Goal: Information Seeking & Learning: Learn about a topic

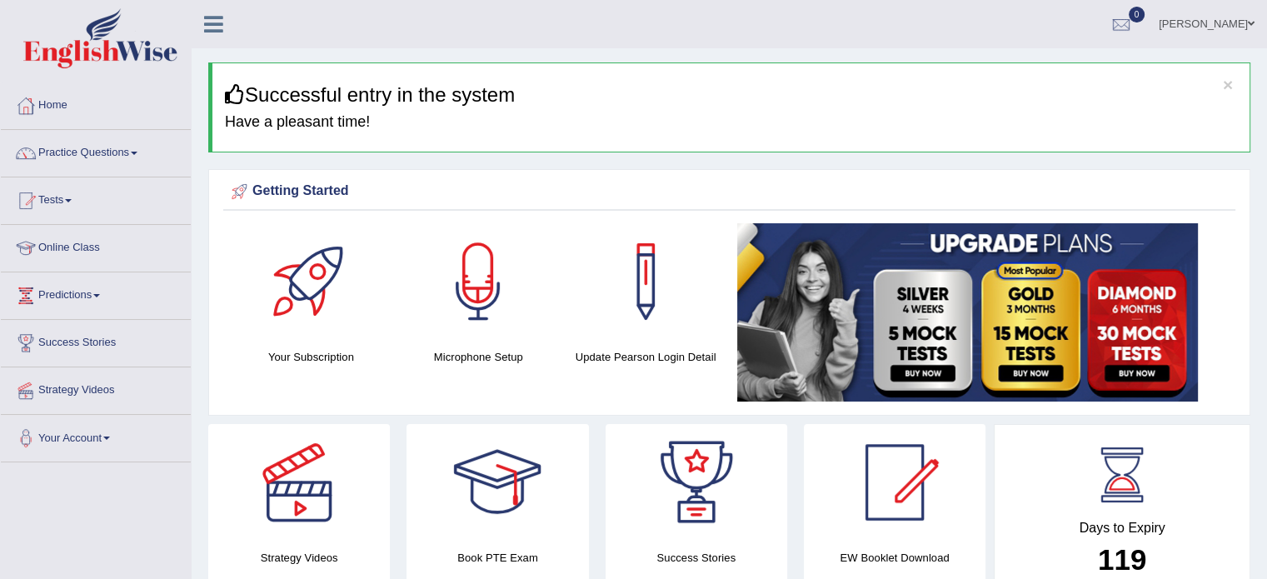
click at [77, 251] on link "Online Class" at bounding box center [96, 246] width 190 height 42
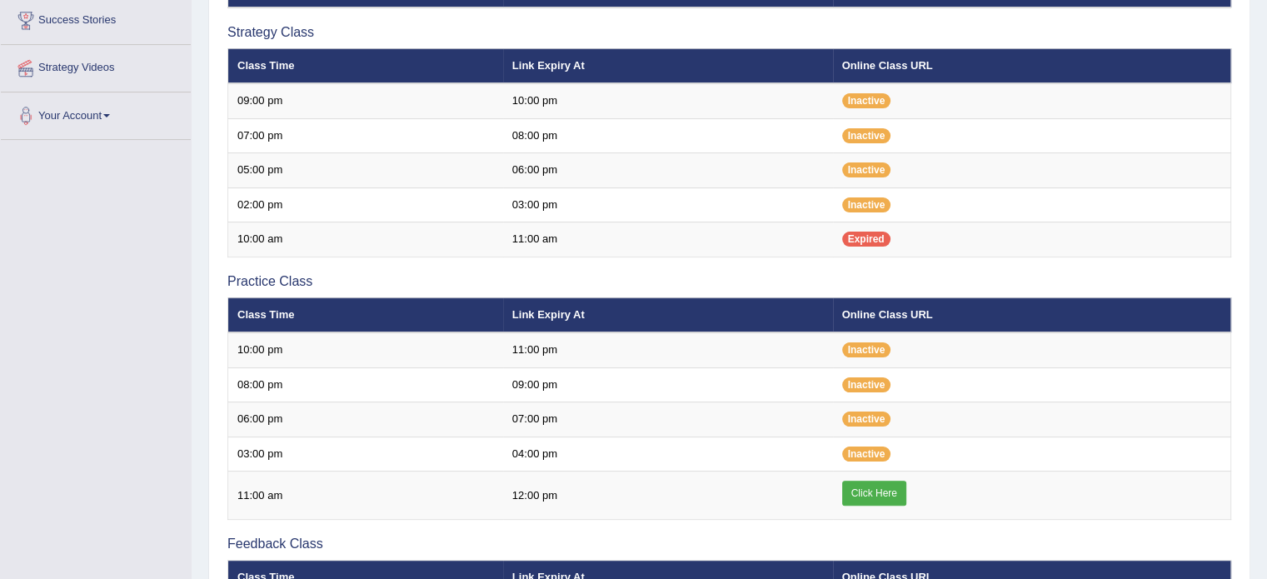
scroll to position [570, 0]
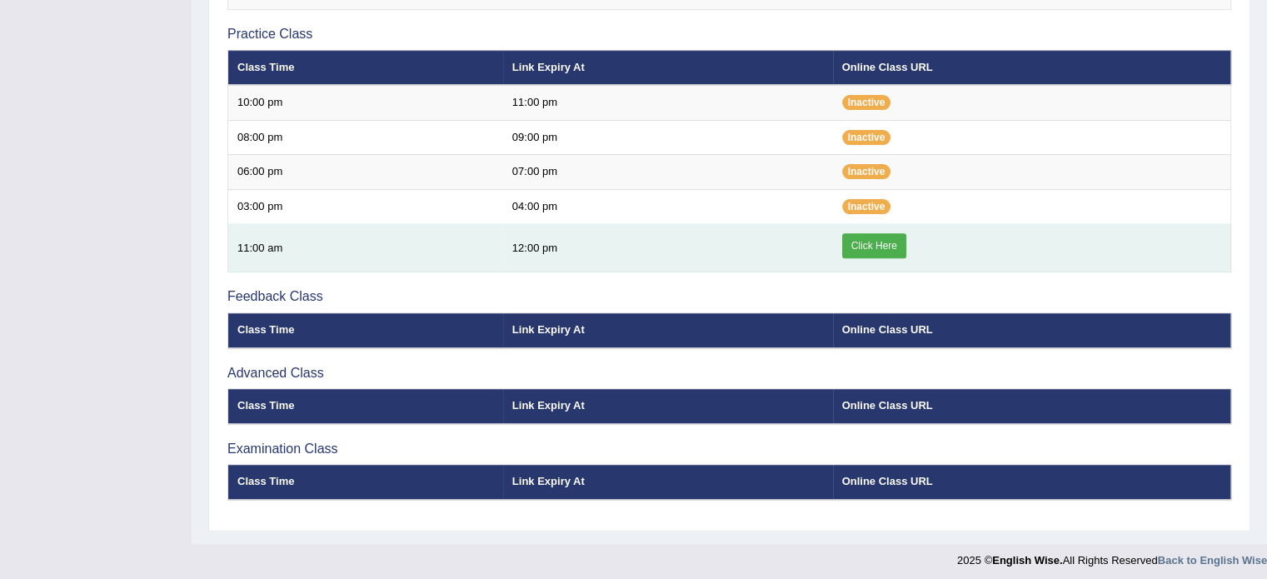
click at [849, 237] on link "Click Here" at bounding box center [874, 245] width 64 height 25
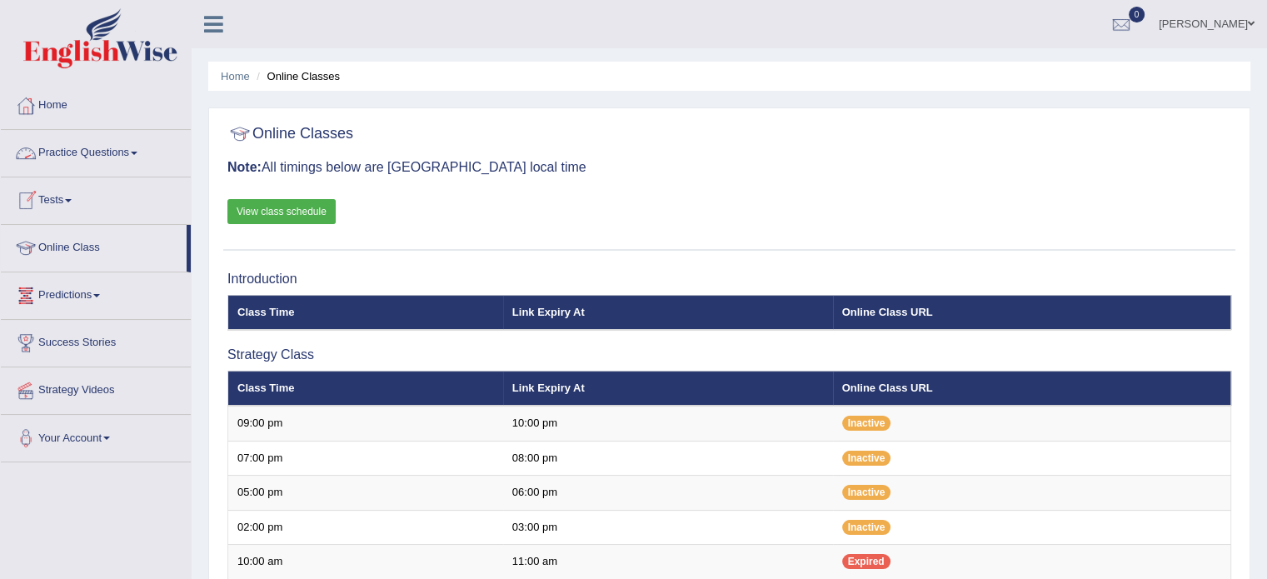
click at [94, 152] on link "Practice Questions" at bounding box center [96, 151] width 190 height 42
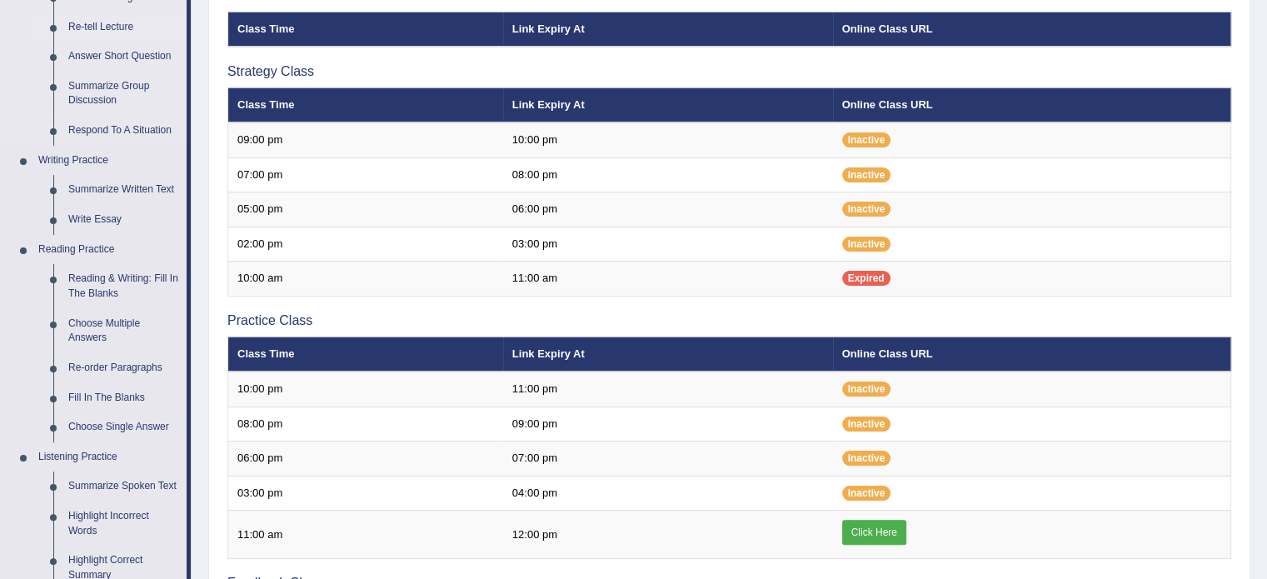
scroll to position [285, 0]
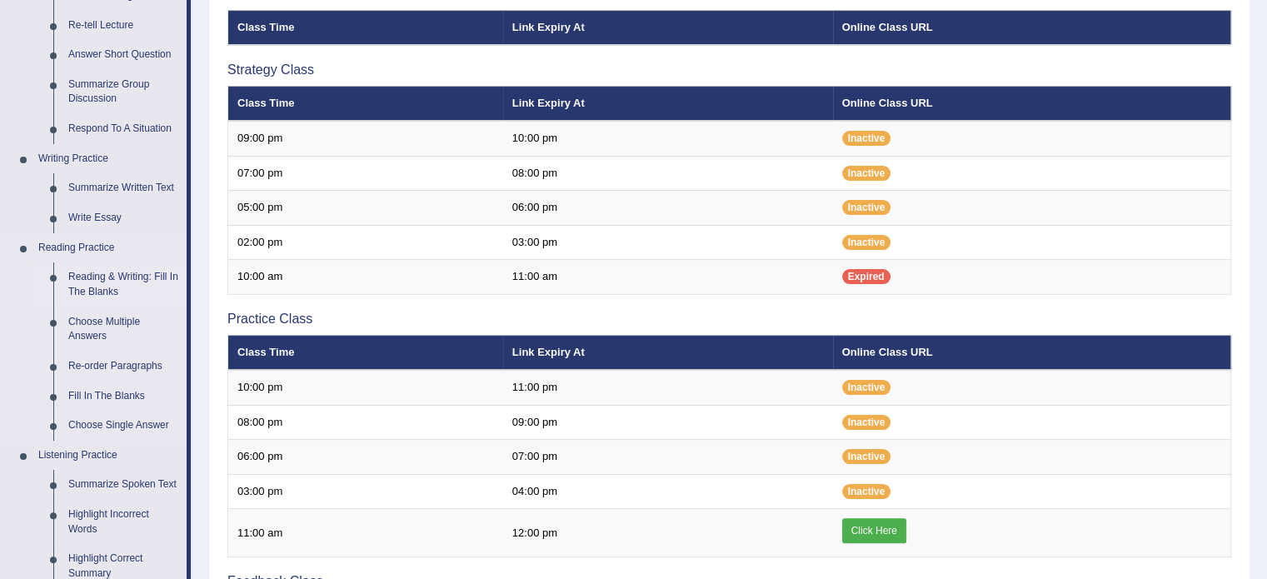
click at [110, 289] on link "Reading & Writing: Fill In The Blanks" at bounding box center [124, 284] width 126 height 44
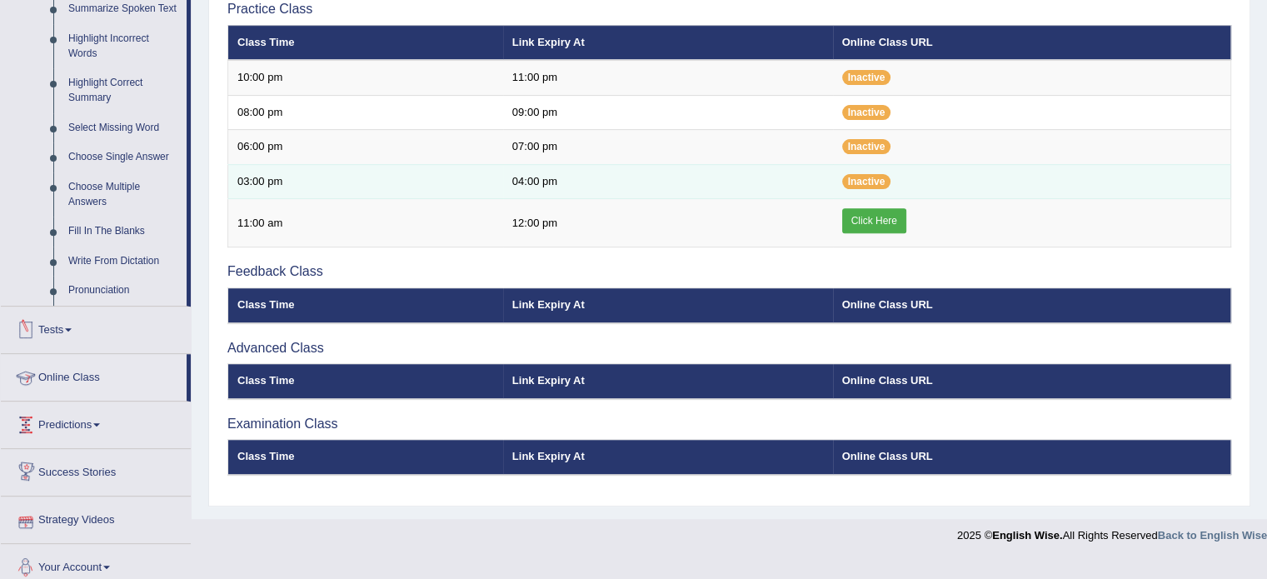
scroll to position [620, 0]
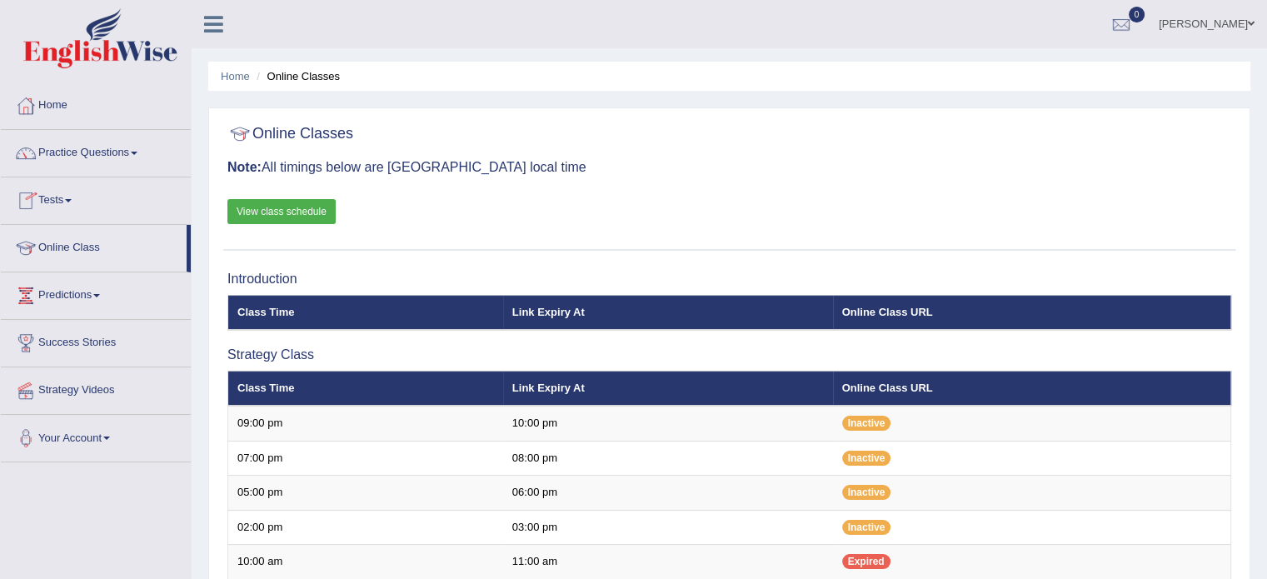
click at [82, 249] on link "Online Class" at bounding box center [94, 246] width 186 height 42
click at [117, 153] on link "Practice Questions" at bounding box center [96, 151] width 190 height 42
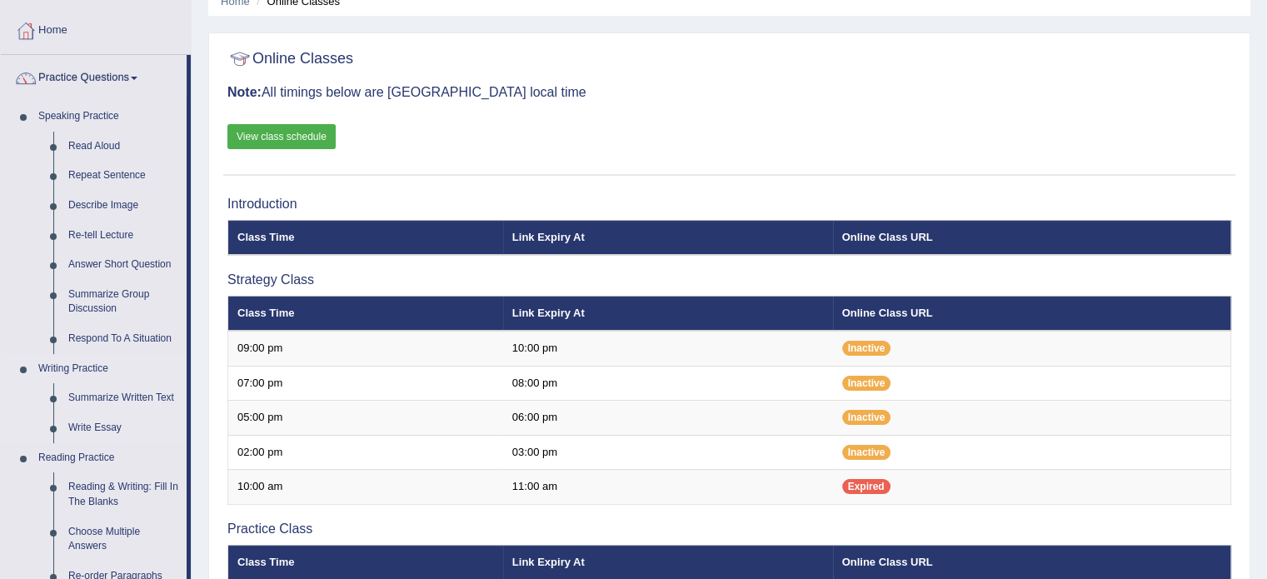
scroll to position [76, 0]
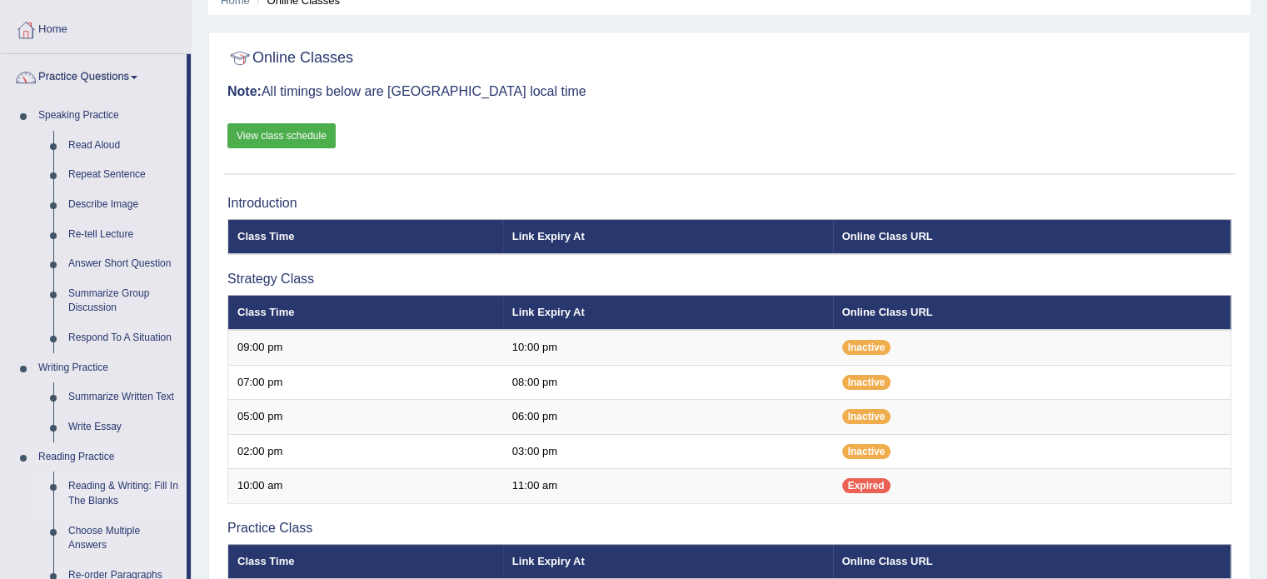
click at [110, 492] on link "Reading & Writing: Fill In The Blanks" at bounding box center [124, 493] width 126 height 44
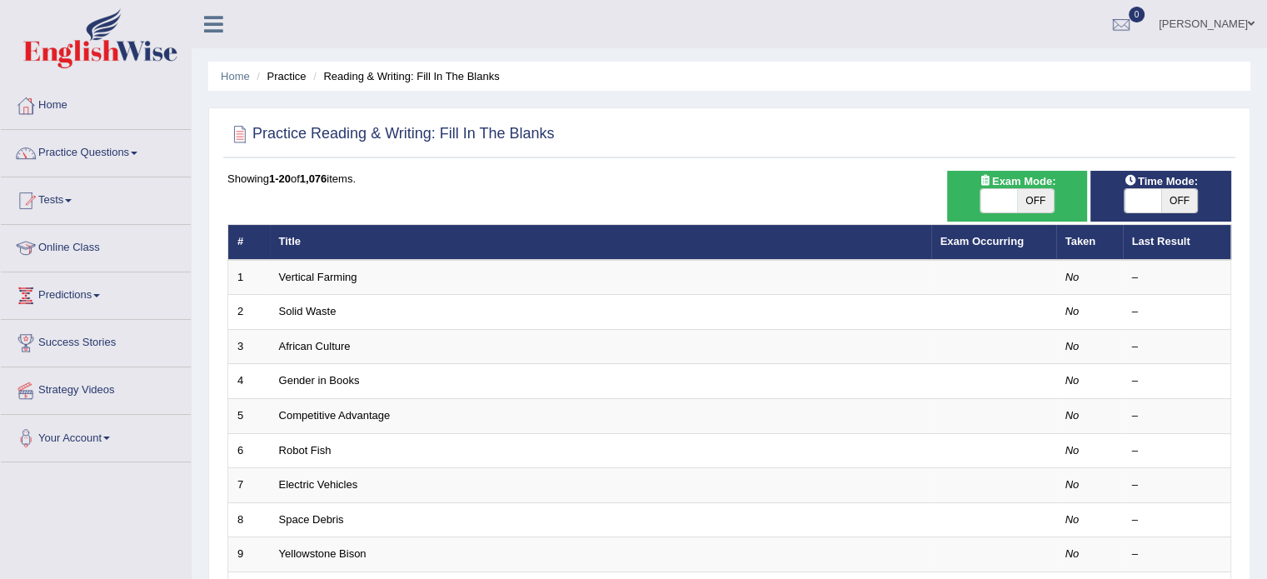
click at [1025, 201] on span "OFF" at bounding box center [1035, 200] width 37 height 23
checkbox input "true"
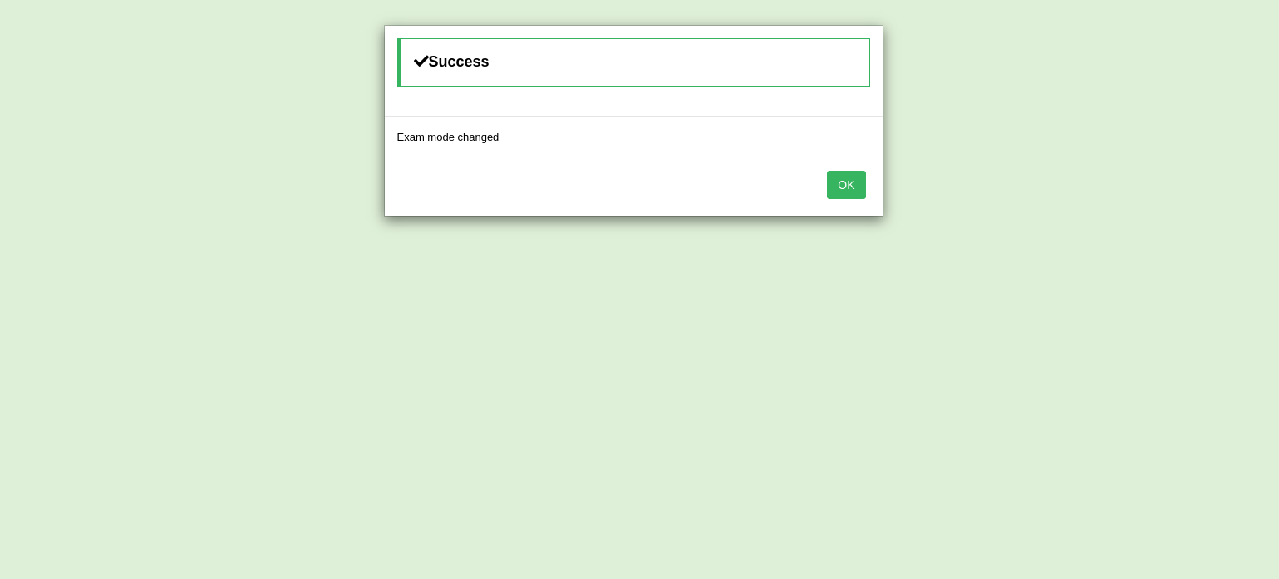
click at [1167, 201] on div "Success Exam mode changed OK" at bounding box center [639, 289] width 1279 height 579
click at [837, 195] on button "OK" at bounding box center [846, 185] width 38 height 28
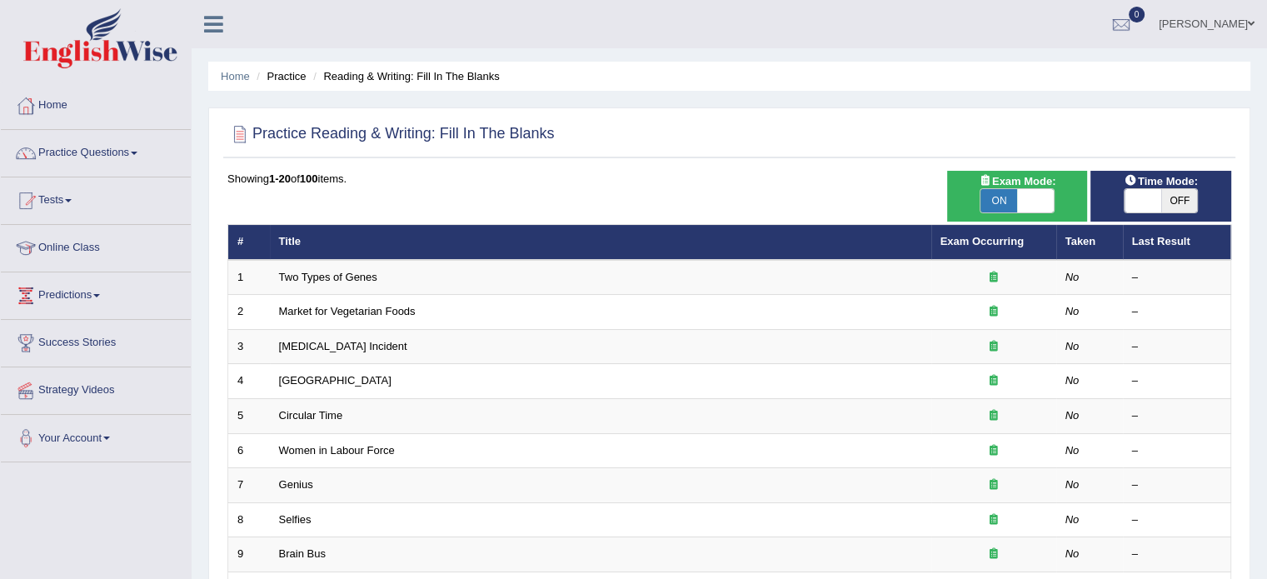
click at [1178, 197] on span "OFF" at bounding box center [1179, 200] width 37 height 23
checkbox input "true"
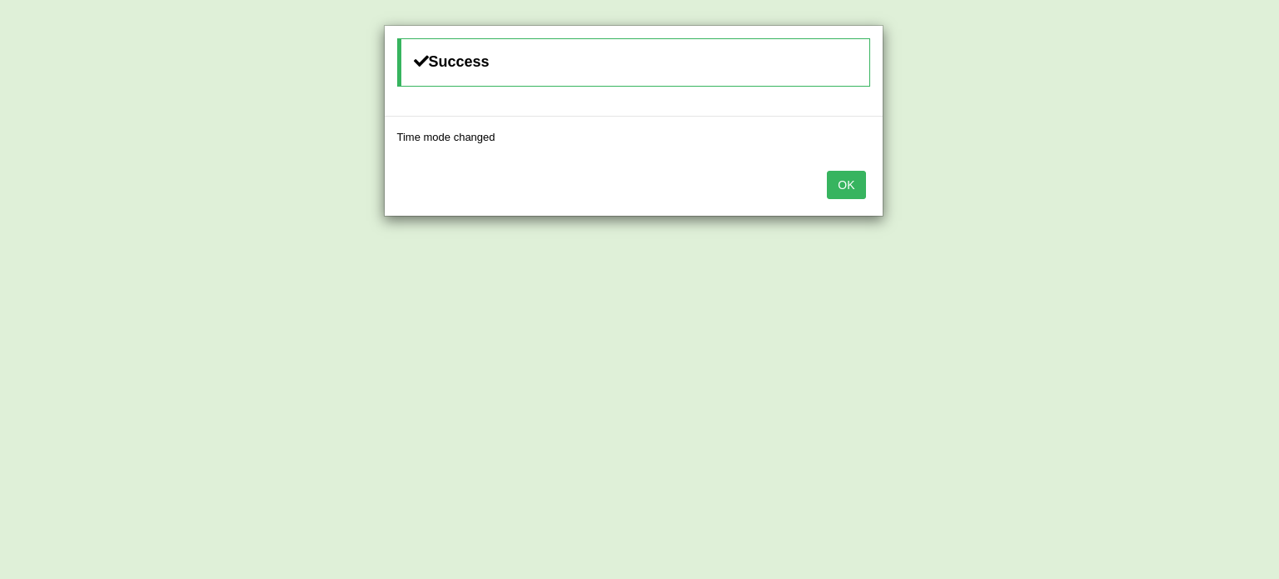
click at [843, 183] on button "OK" at bounding box center [846, 185] width 38 height 28
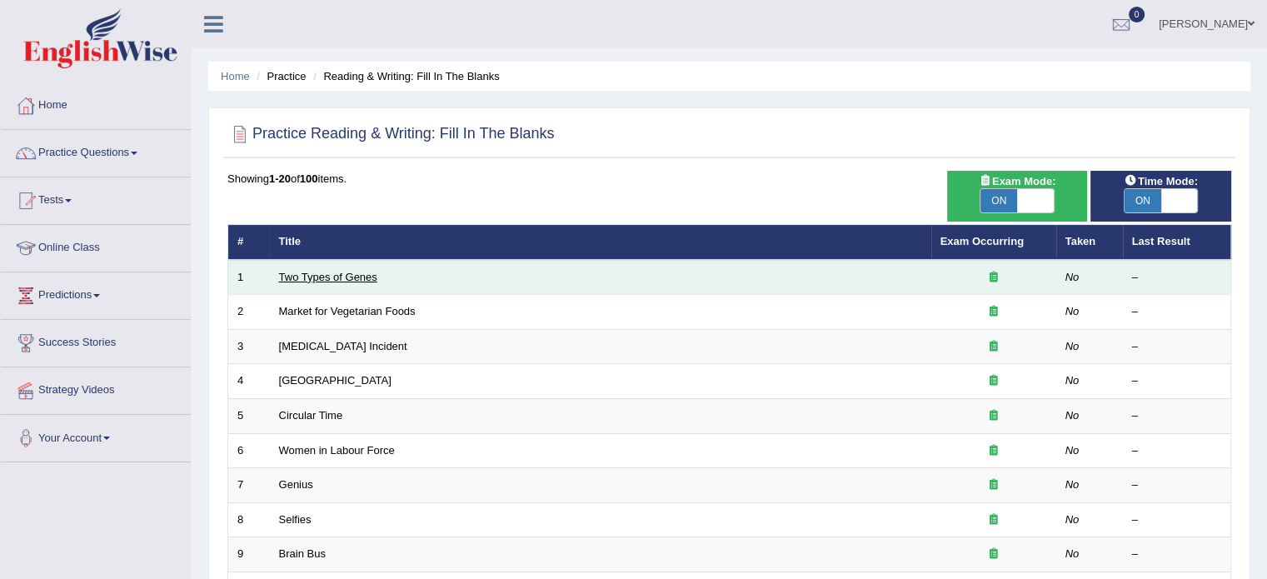
click at [331, 275] on link "Two Types of Genes" at bounding box center [328, 277] width 98 height 12
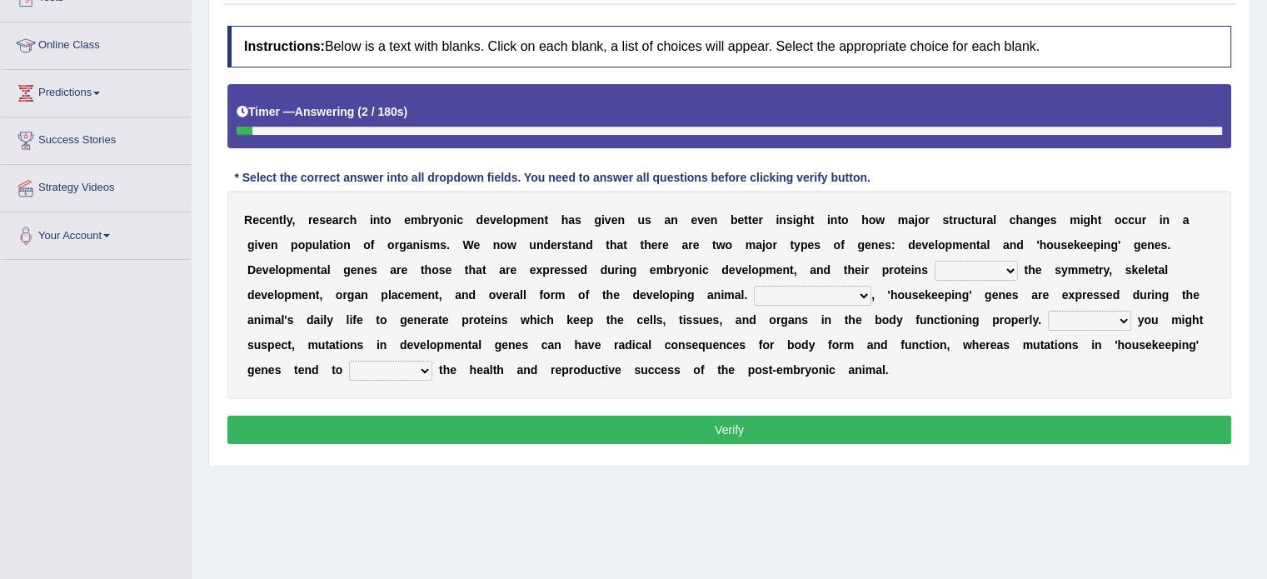
scroll to position [203, 0]
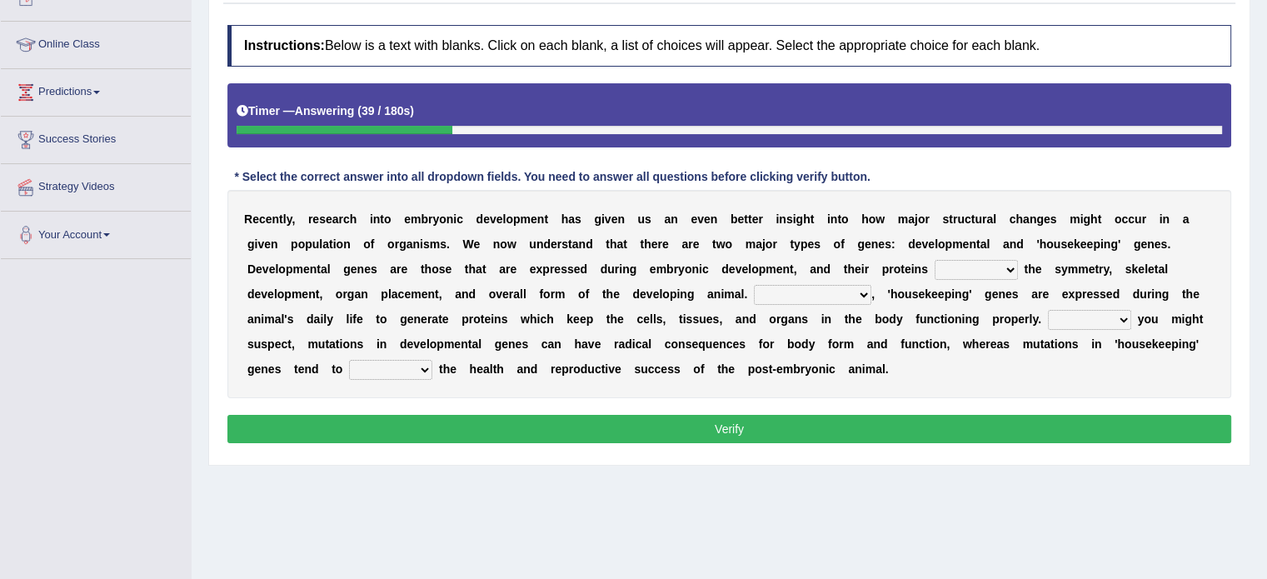
click at [988, 261] on select "push control hold elevate" at bounding box center [975, 270] width 83 height 20
select select "control"
click at [934, 260] on select "push control hold elevate" at bounding box center [975, 270] width 83 height 20
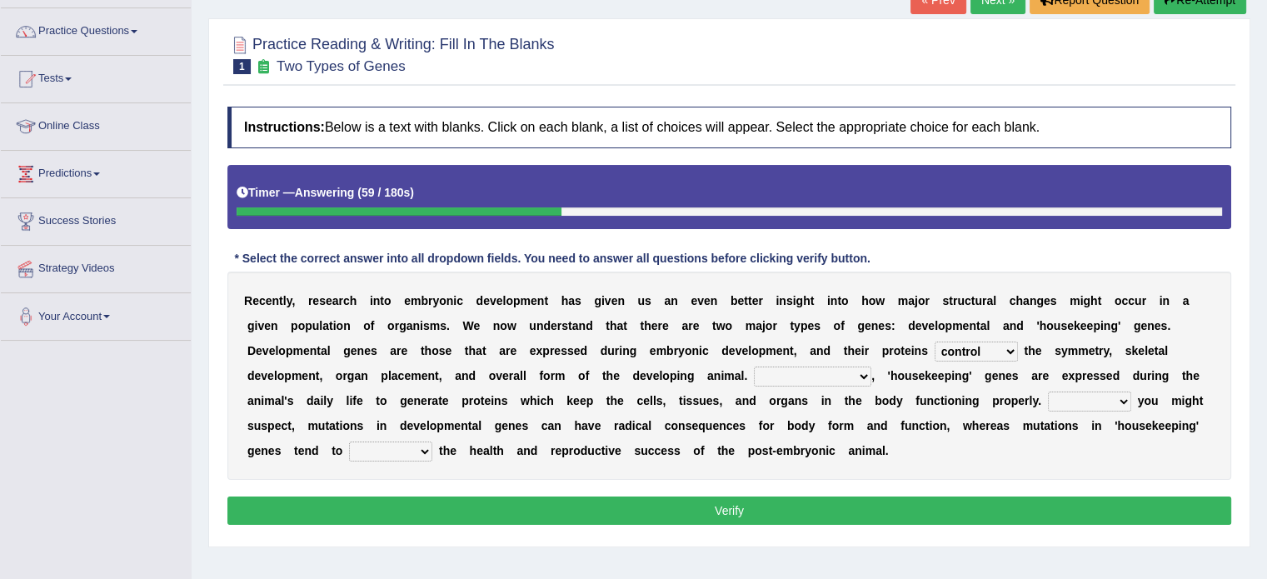
scroll to position [57, 0]
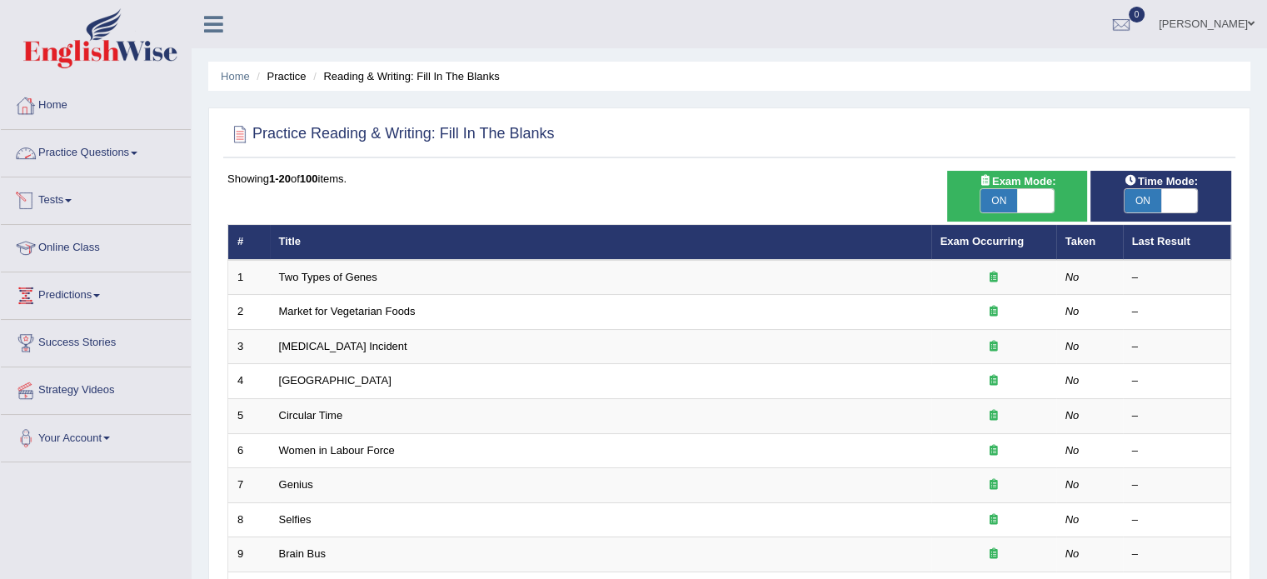
click at [56, 198] on link "Tests" at bounding box center [96, 198] width 190 height 42
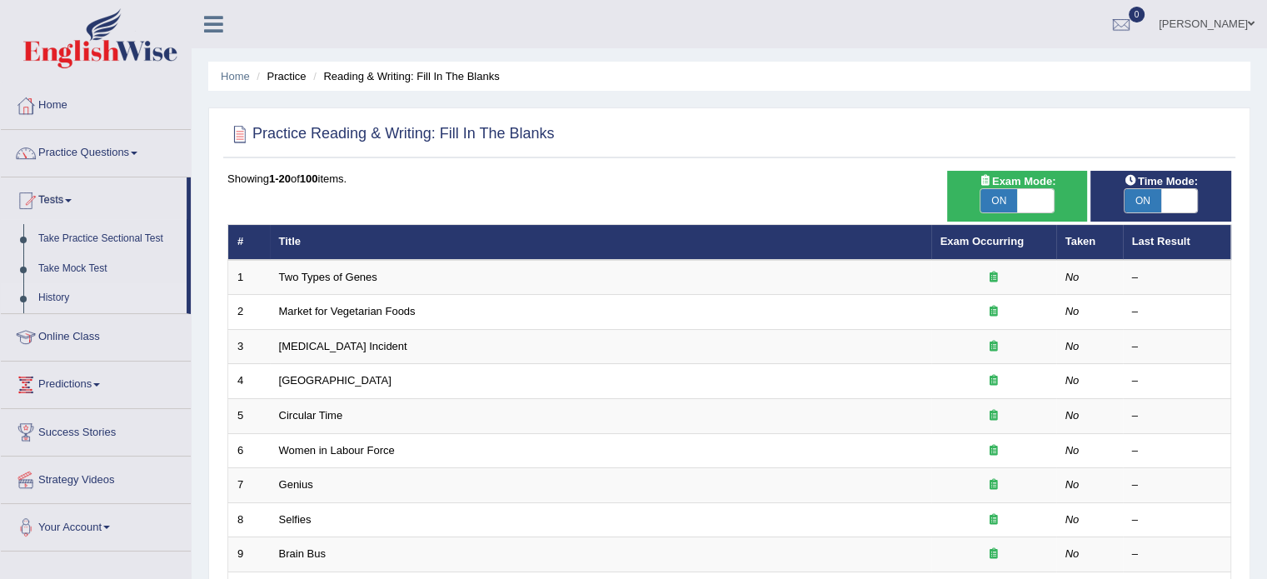
click at [53, 296] on link "History" at bounding box center [109, 298] width 156 height 30
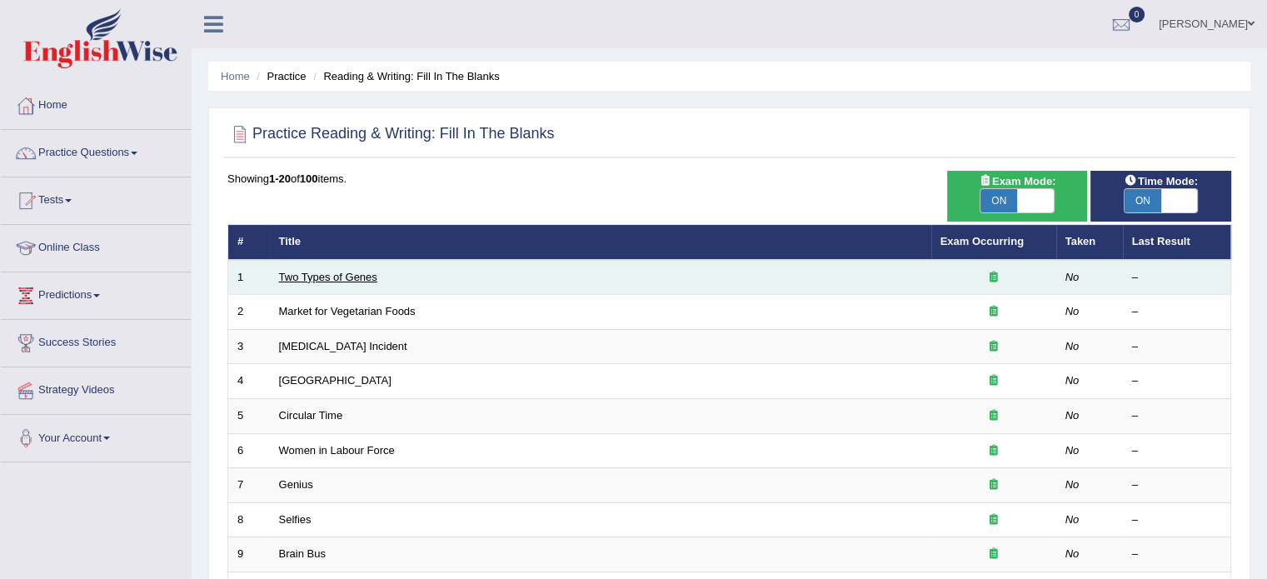
click at [363, 272] on link "Two Types of Genes" at bounding box center [328, 277] width 98 height 12
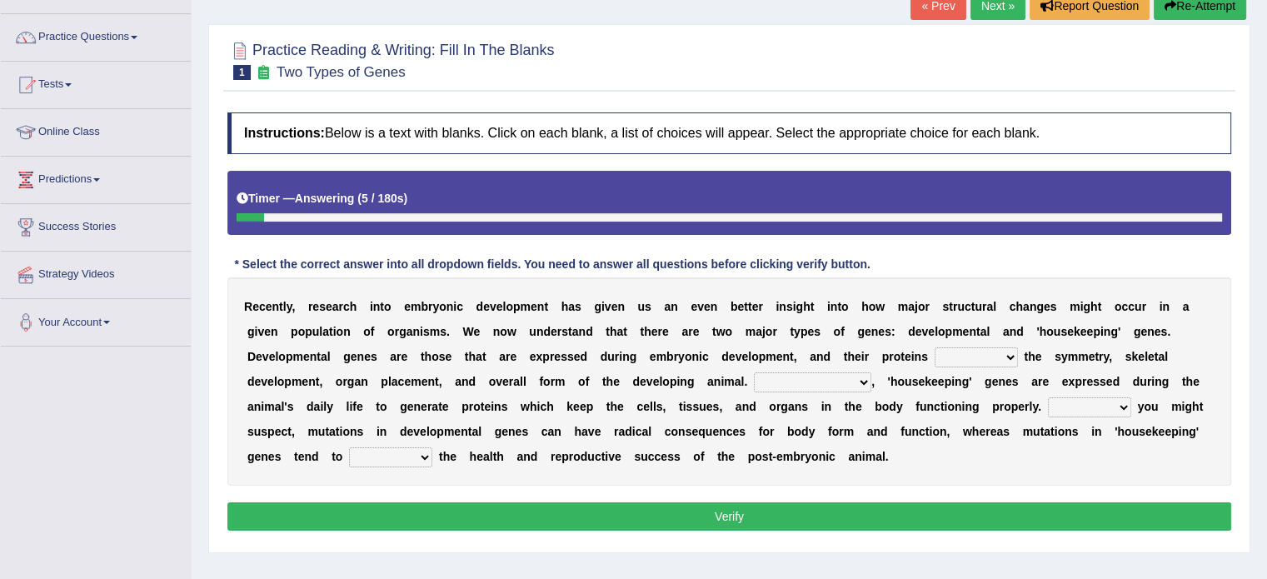
scroll to position [117, 0]
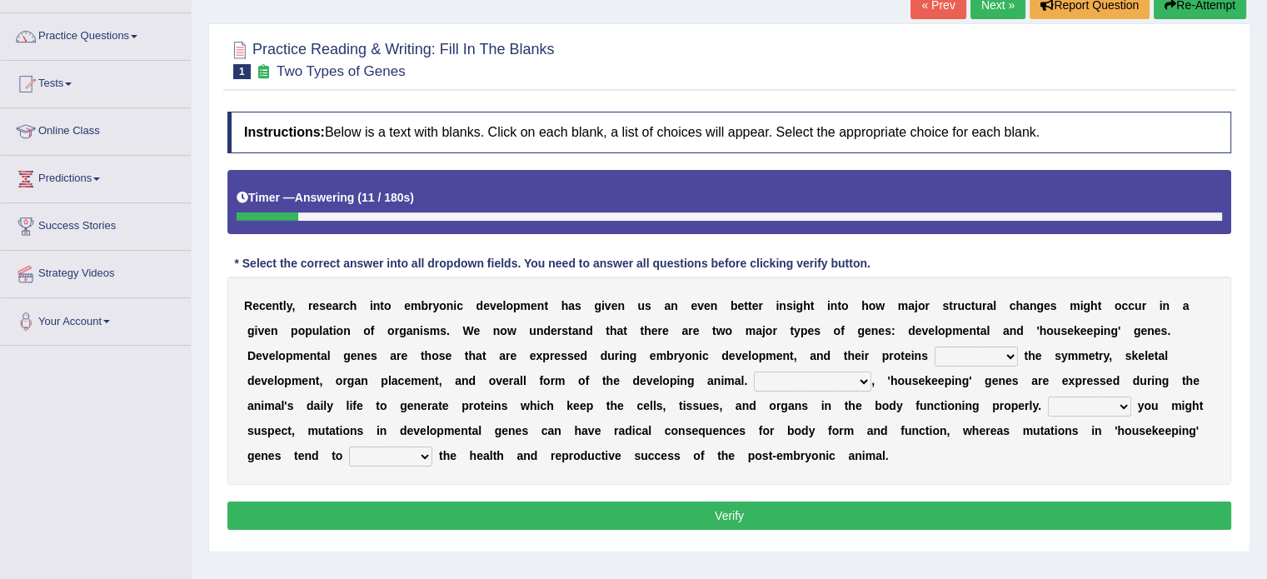
click at [1009, 352] on select "push control hold elevate" at bounding box center [975, 356] width 83 height 20
select select "control"
click at [934, 346] on select "push control hold elevate" at bounding box center [975, 356] width 83 height 20
click at [865, 371] on select "Correspondingly Inclusively Conversely In contrast" at bounding box center [812, 381] width 117 height 20
select select "In contrast"
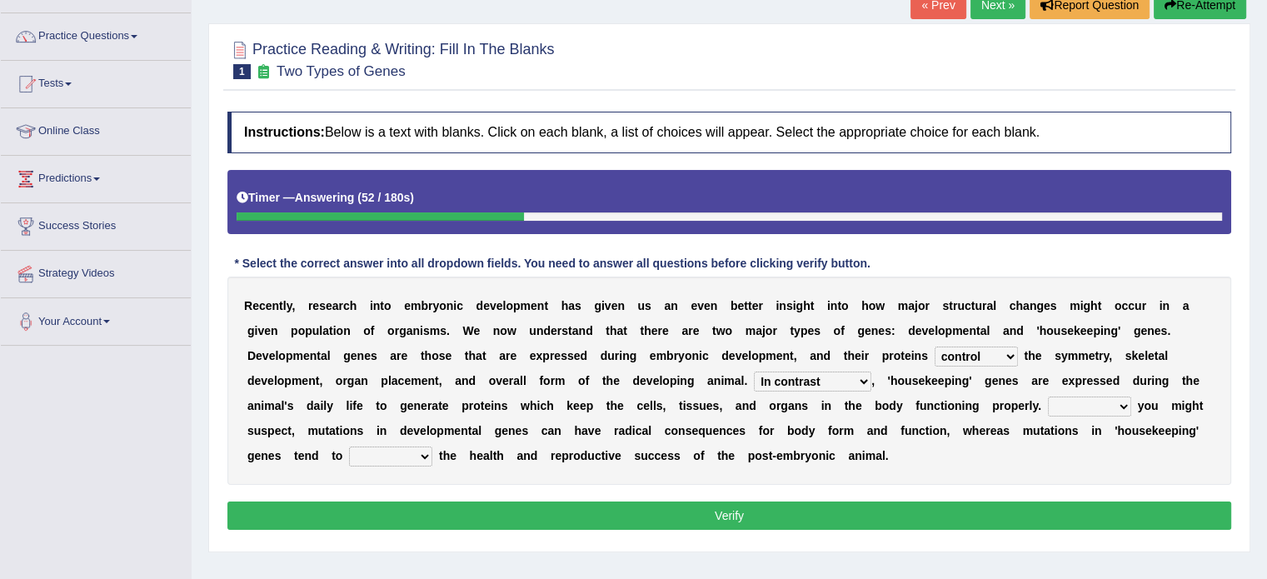
click at [754, 371] on select "Correspondingly Inclusively Conversely In contrast" at bounding box center [812, 381] width 117 height 20
click at [1123, 404] on select "For As With Within" at bounding box center [1089, 406] width 83 height 20
select select "As"
click at [1048, 396] on select "For As With Within" at bounding box center [1089, 406] width 83 height 20
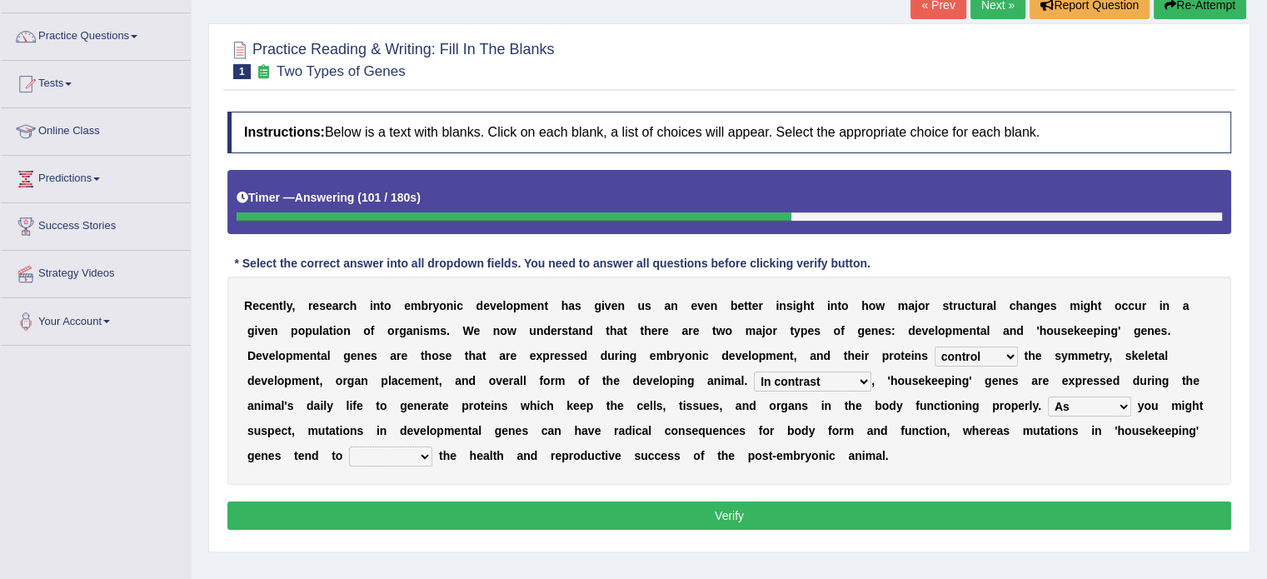
click at [423, 456] on select "affect effect interrupt defect" at bounding box center [390, 456] width 83 height 20
select select "affect"
click at [349, 446] on select "affect effect interrupt defect" at bounding box center [390, 456] width 83 height 20
click at [426, 450] on select "affect effect interrupt defect" at bounding box center [390, 456] width 83 height 20
click at [349, 446] on select "affect effect interrupt defect" at bounding box center [390, 456] width 83 height 20
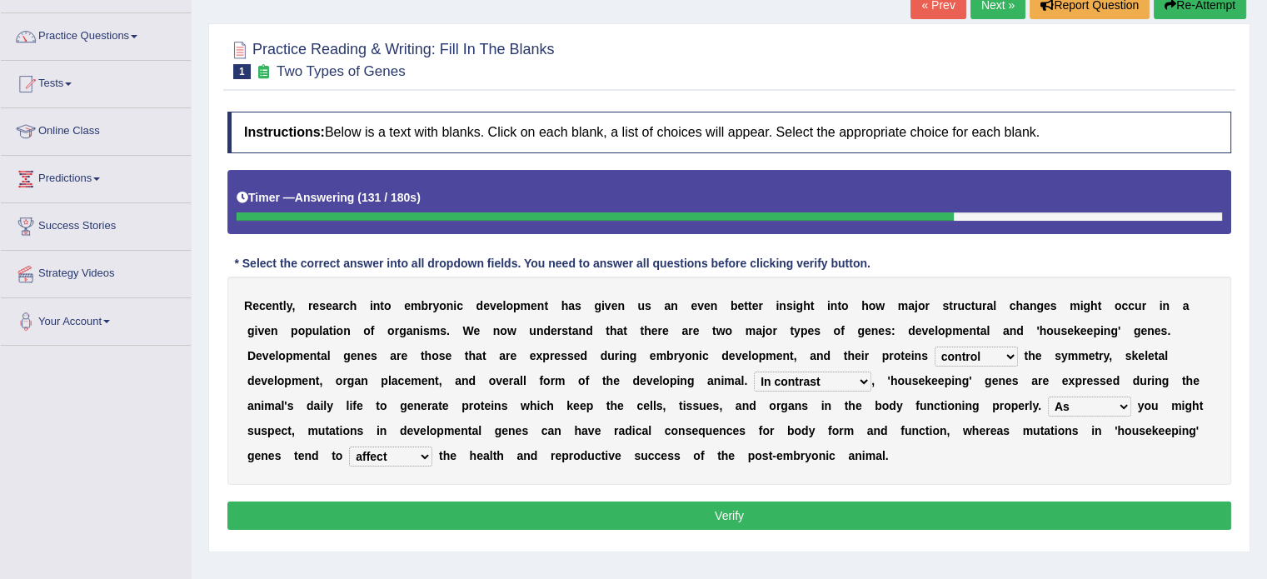
click at [526, 509] on button "Verify" at bounding box center [728, 515] width 1003 height 28
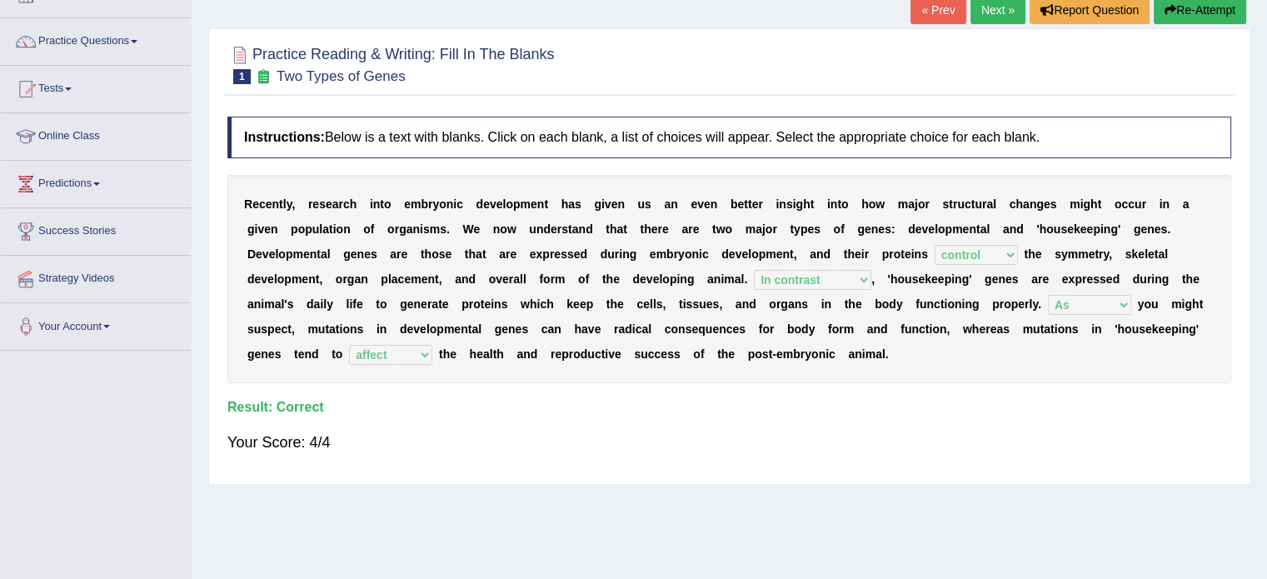
scroll to position [110, 0]
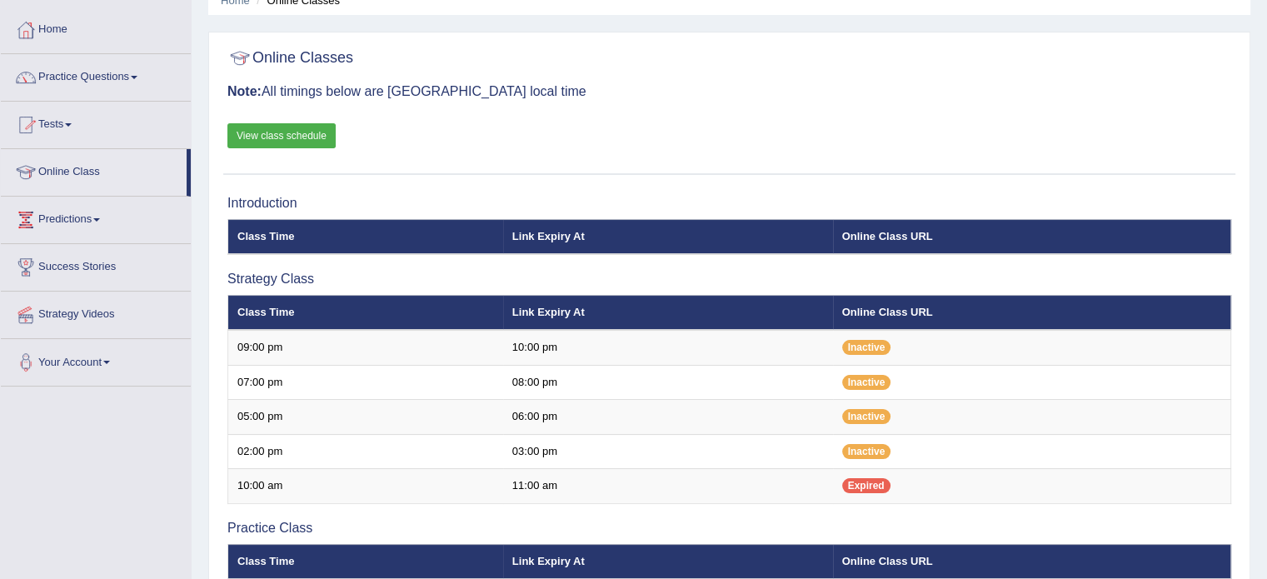
click at [92, 81] on link "Practice Questions" at bounding box center [96, 75] width 190 height 42
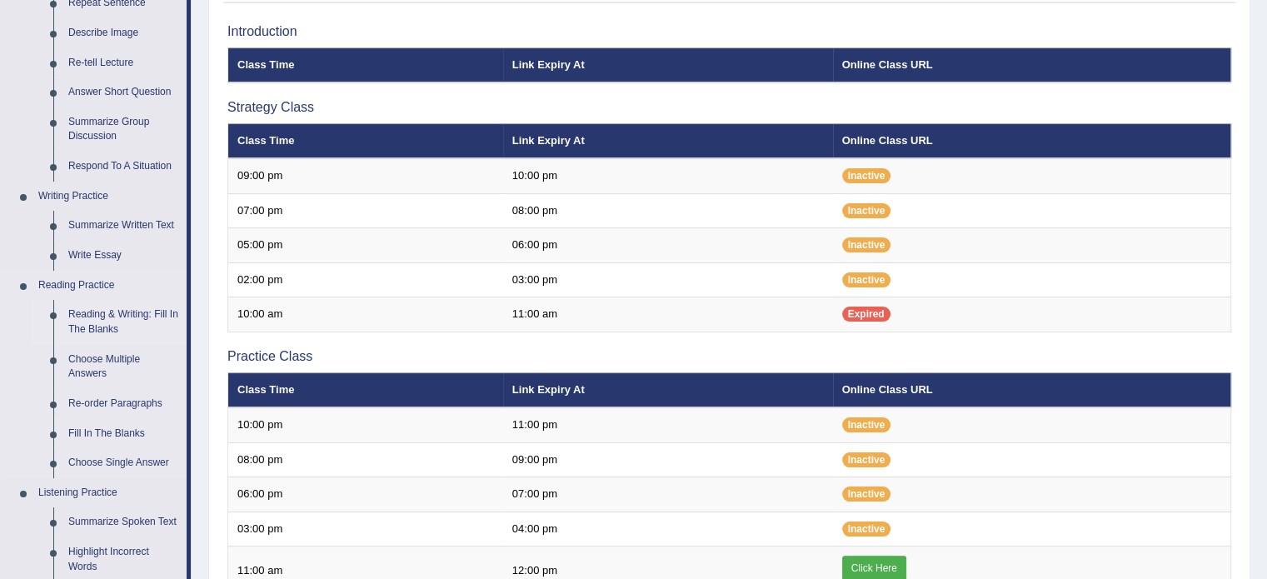
scroll to position [248, 0]
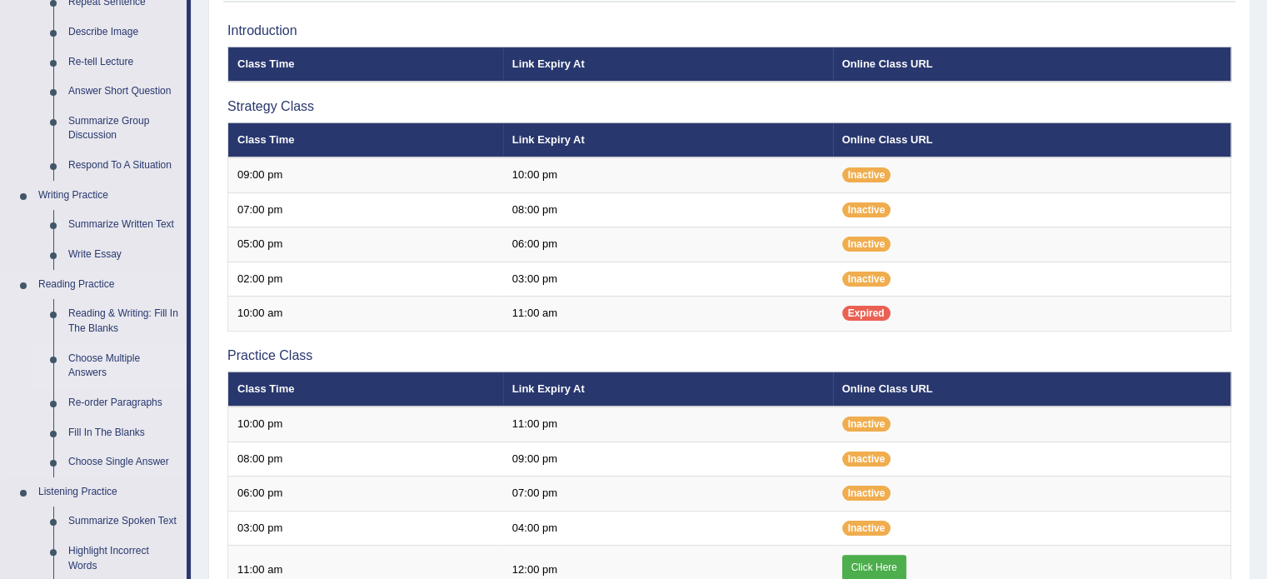
click at [117, 361] on link "Choose Multiple Answers" at bounding box center [124, 366] width 126 height 44
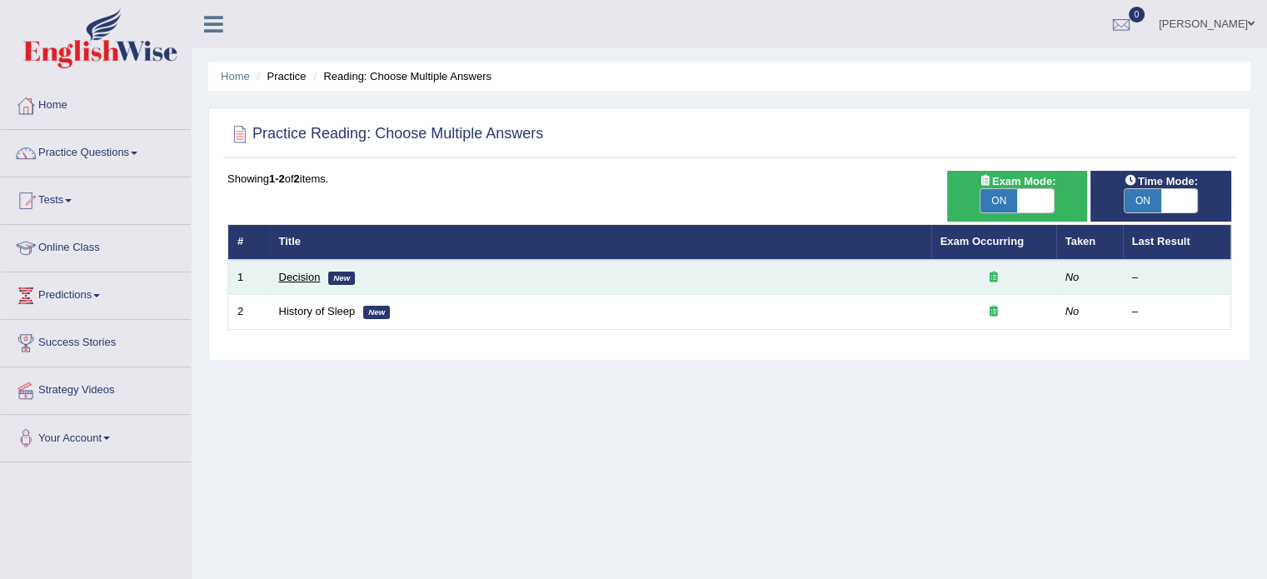
click at [305, 274] on link "Decision" at bounding box center [300, 277] width 42 height 12
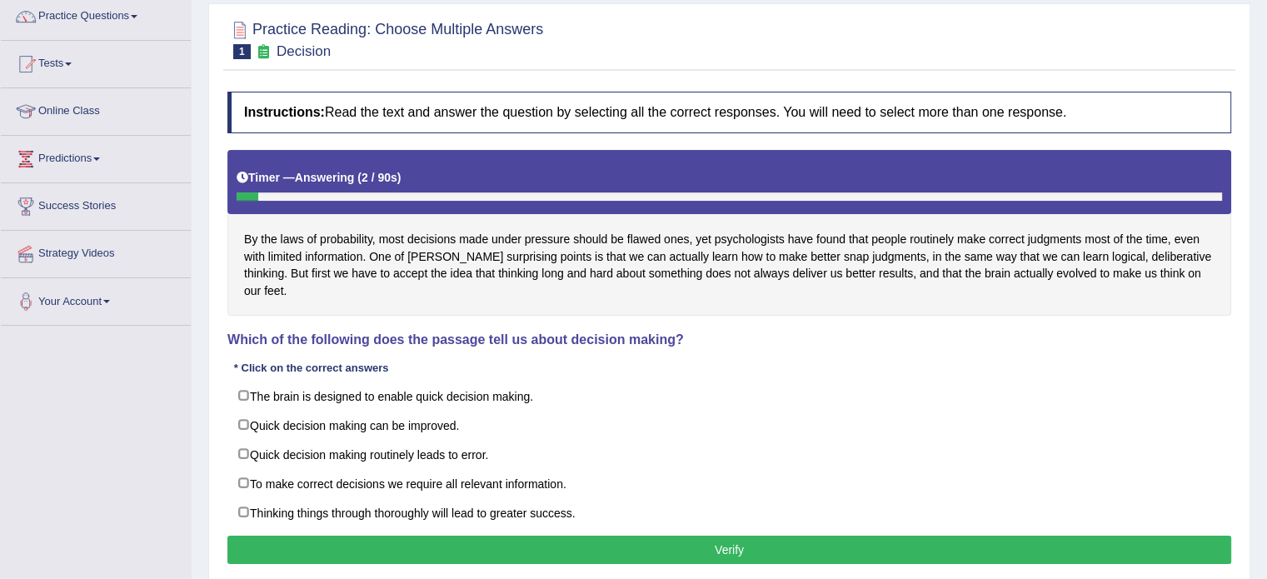
scroll to position [137, 0]
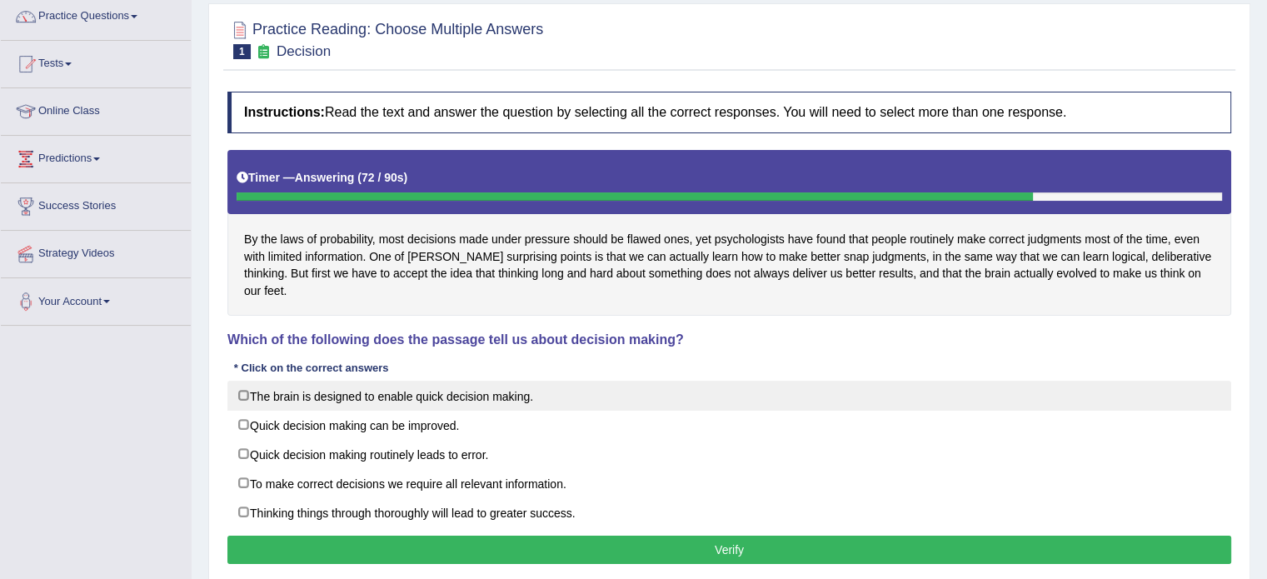
click at [245, 381] on label "The brain is designed to enable quick decision making." at bounding box center [728, 396] width 1003 height 30
checkbox input "true"
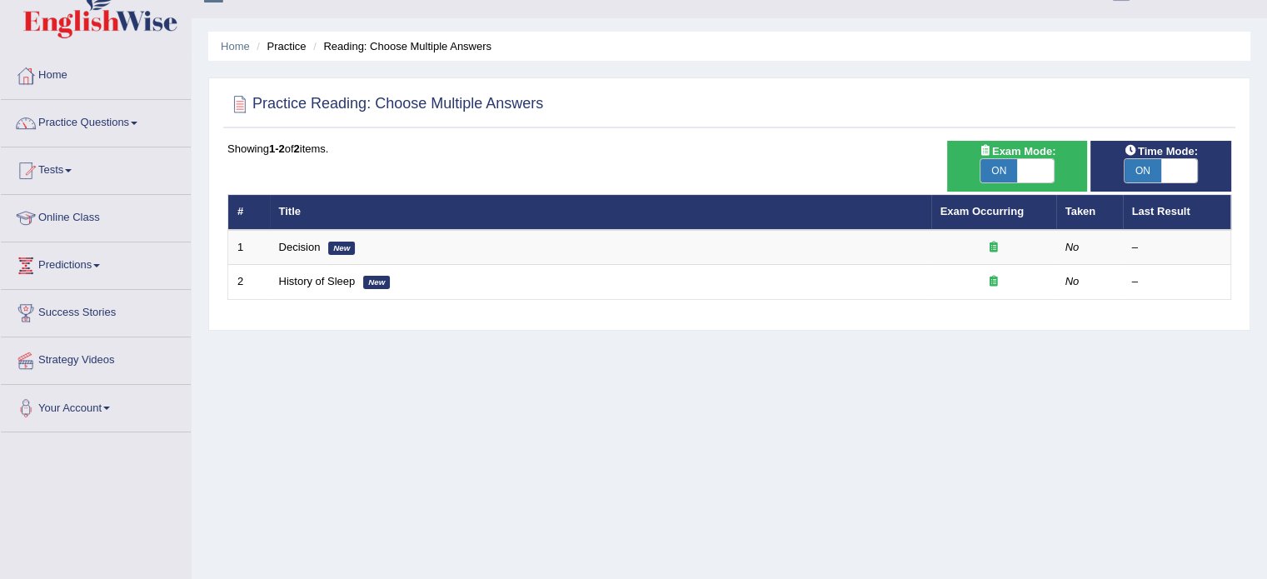
scroll to position [33, 0]
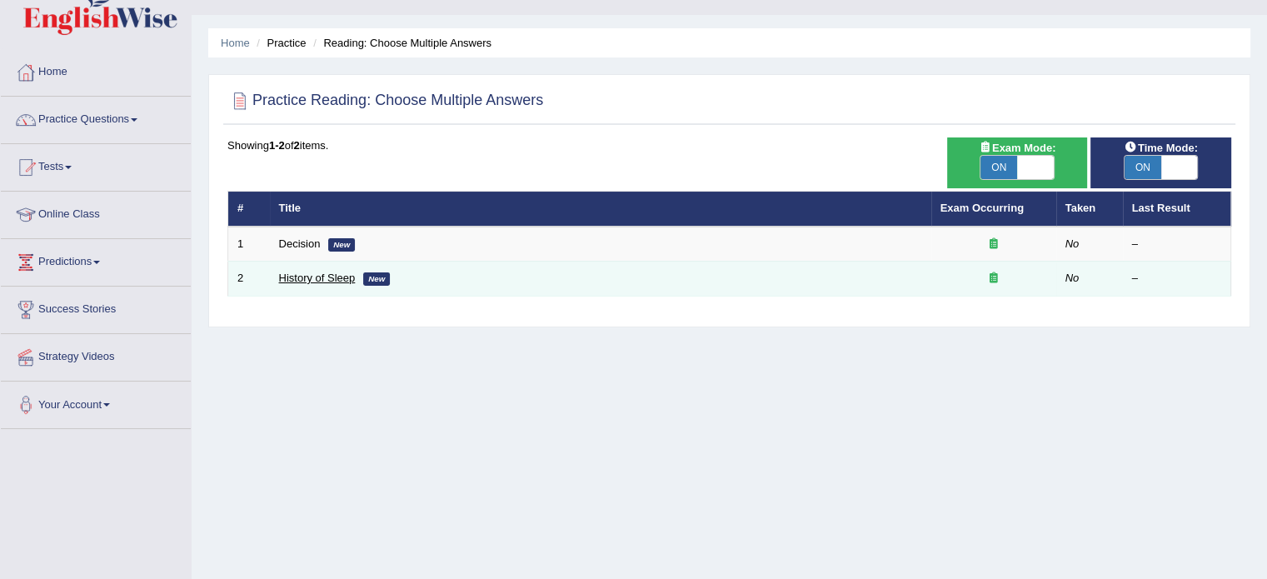
click at [323, 275] on link "History of Sleep" at bounding box center [317, 277] width 77 height 12
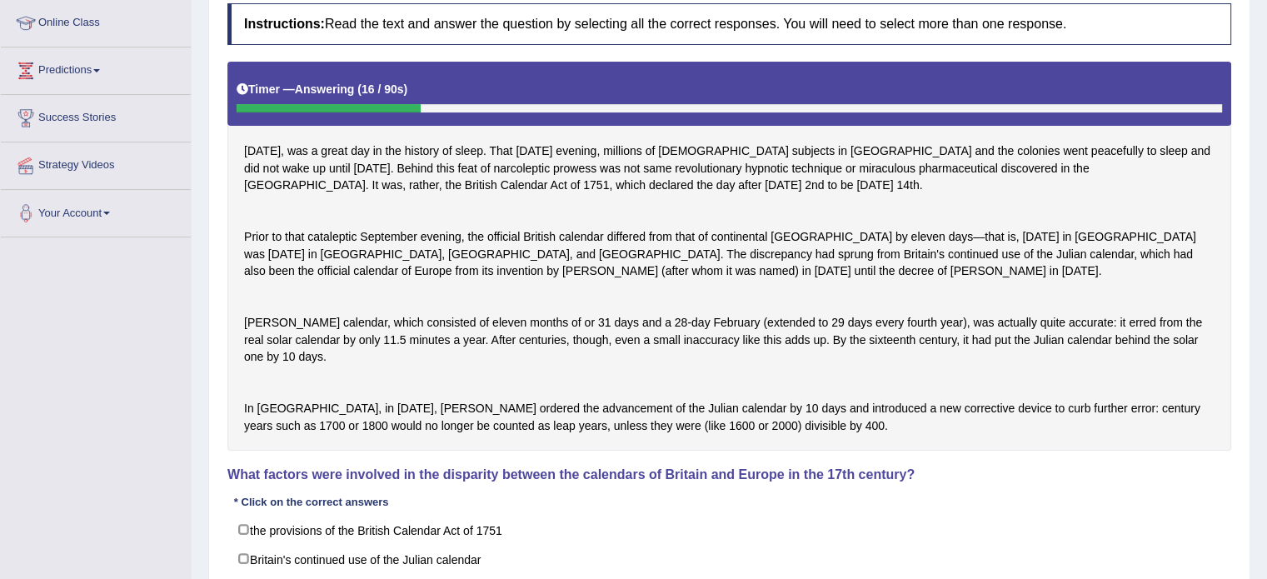
scroll to position [223, 0]
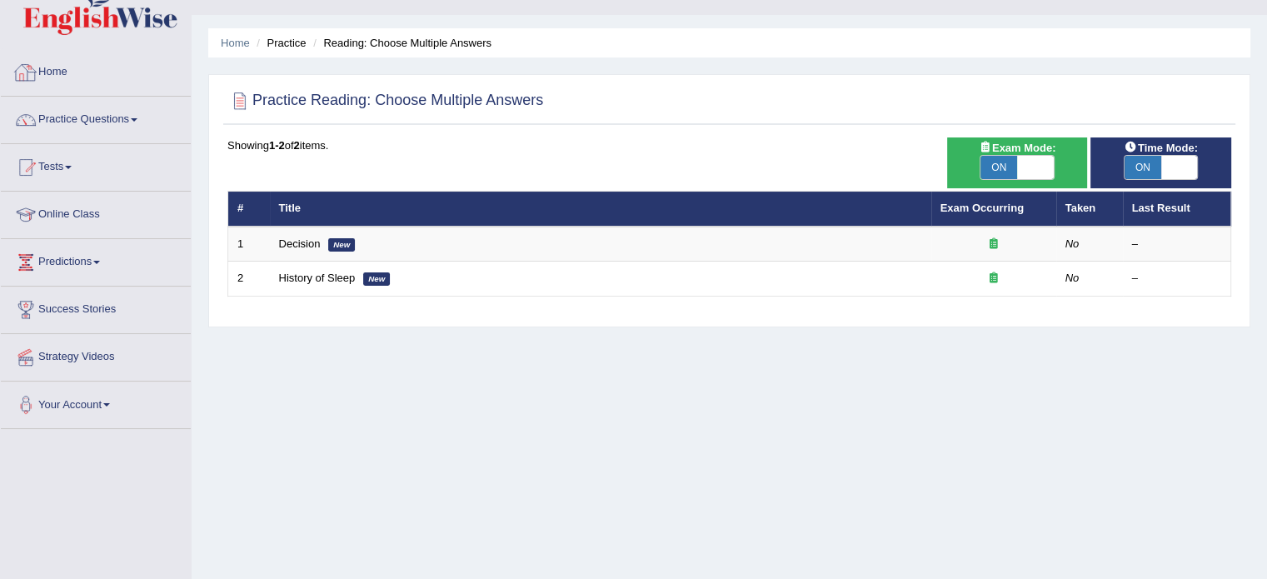
click at [97, 86] on link "Home" at bounding box center [96, 70] width 190 height 42
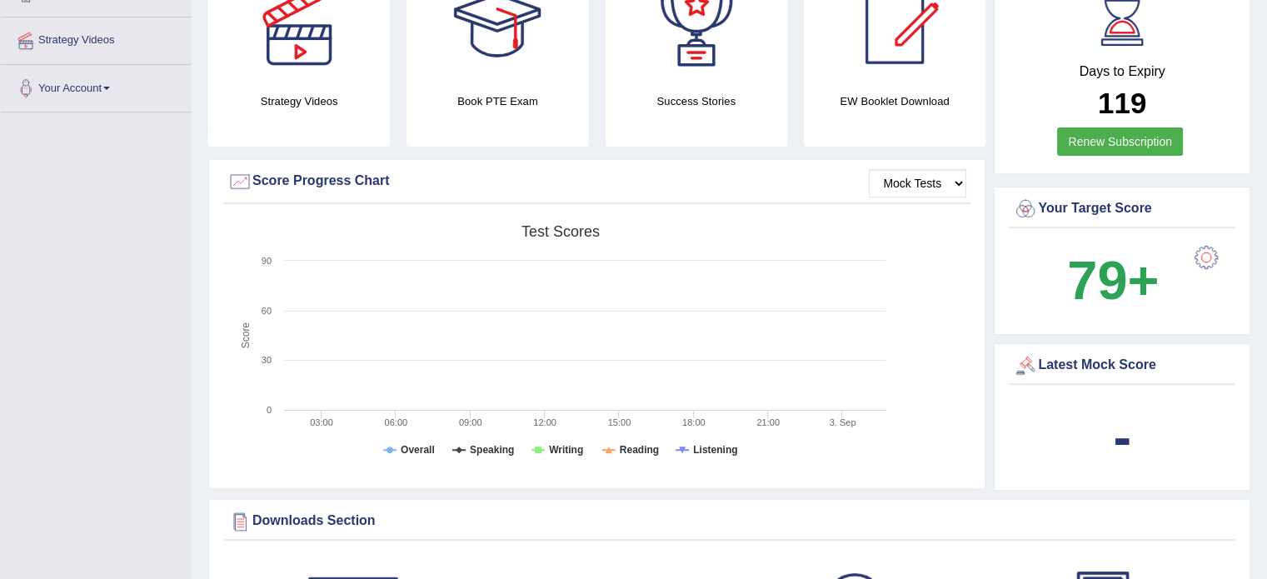
scroll to position [350, 0]
click at [931, 181] on select "Mock Tests" at bounding box center [917, 183] width 97 height 28
click at [854, 284] on rect at bounding box center [560, 346] width 666 height 258
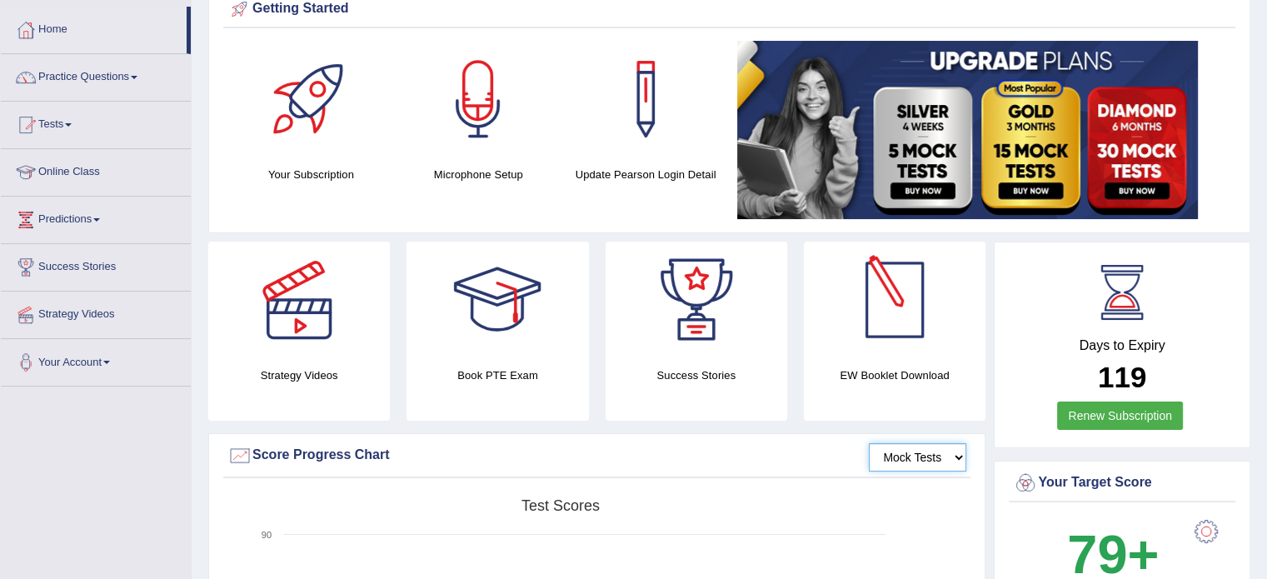
scroll to position [72, 0]
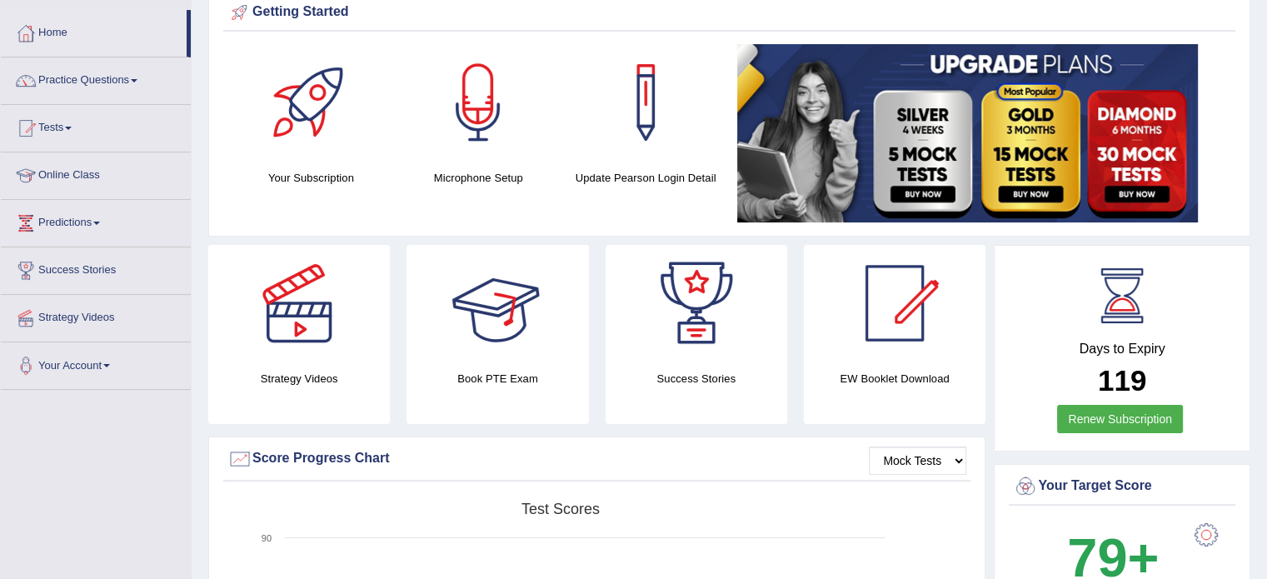
click at [502, 327] on div at bounding box center [497, 303] width 117 height 117
click at [74, 132] on link "Tests" at bounding box center [96, 126] width 190 height 42
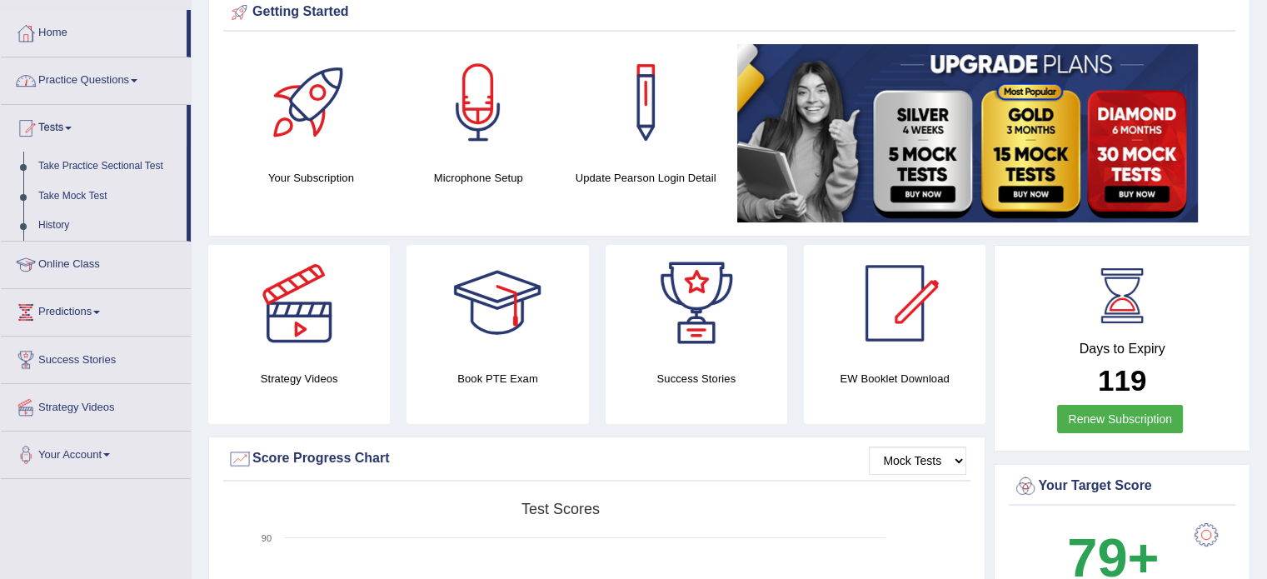
click at [120, 77] on link "Practice Questions" at bounding box center [96, 78] width 190 height 42
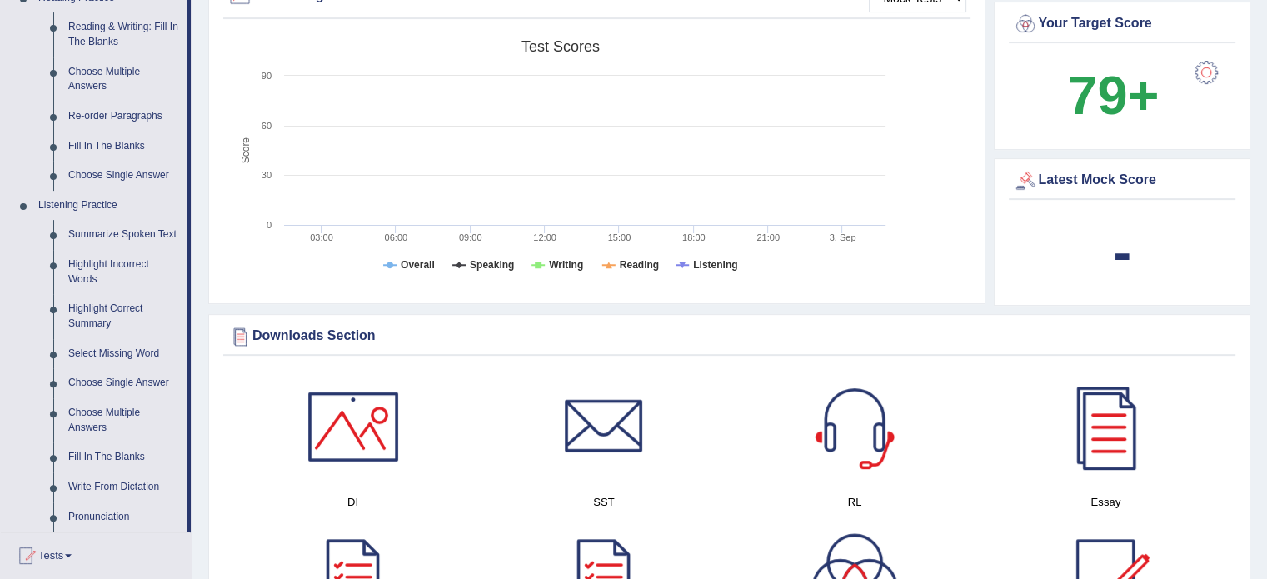
scroll to position [535, 0]
click at [122, 265] on link "Highlight Incorrect Words" at bounding box center [124, 271] width 126 height 44
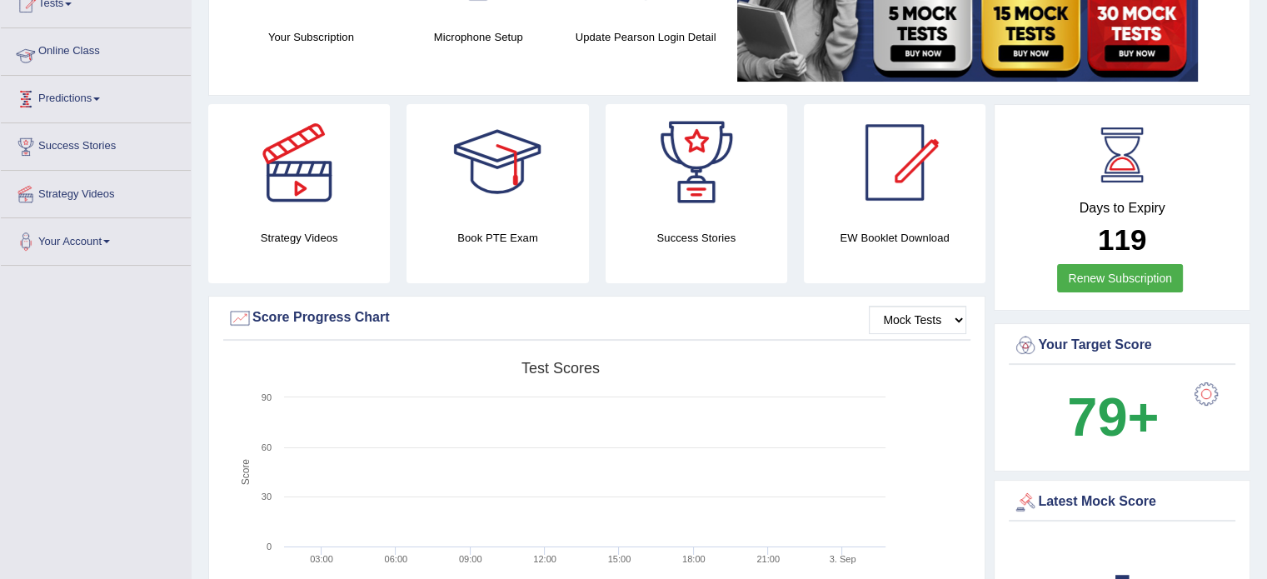
scroll to position [357, 0]
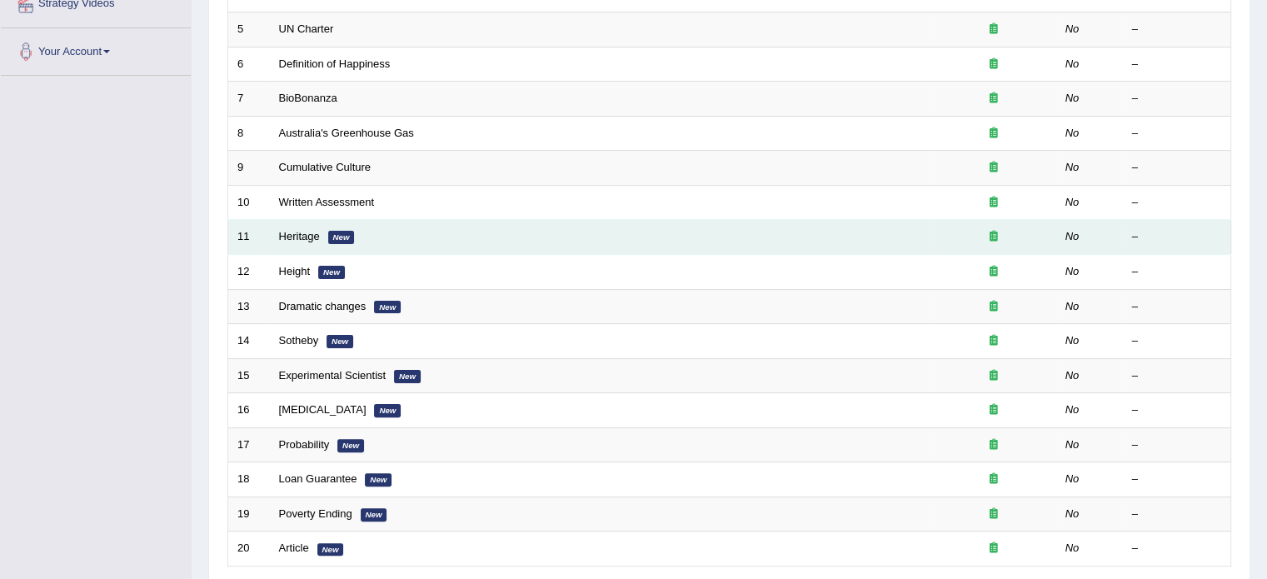
scroll to position [386, 0]
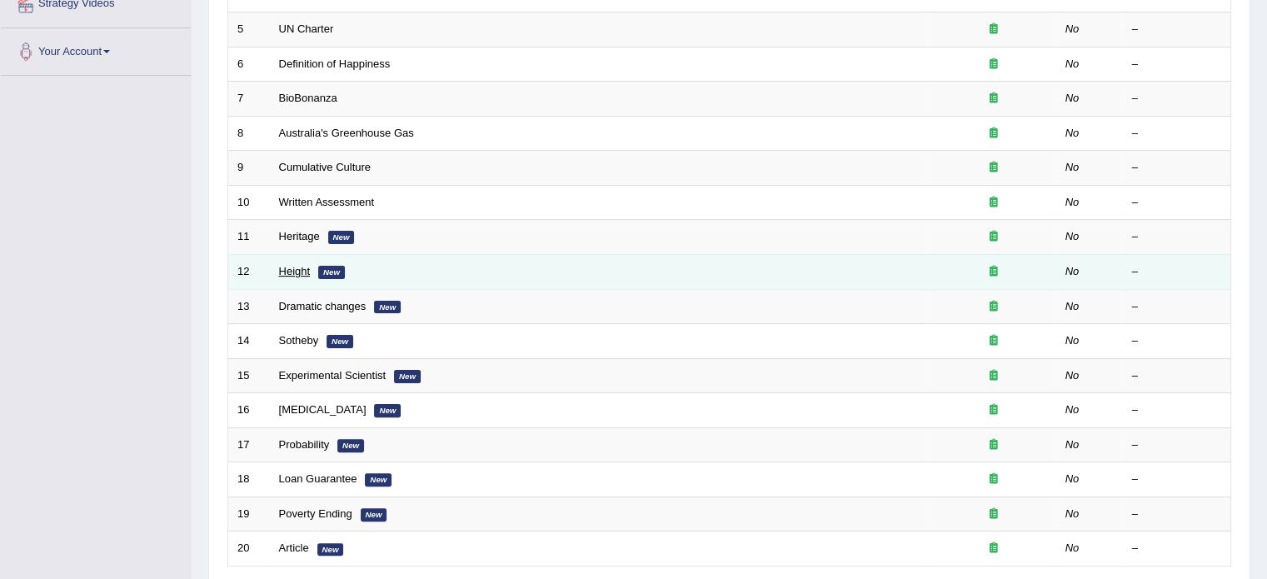
click at [295, 266] on link "Height" at bounding box center [295, 271] width 32 height 12
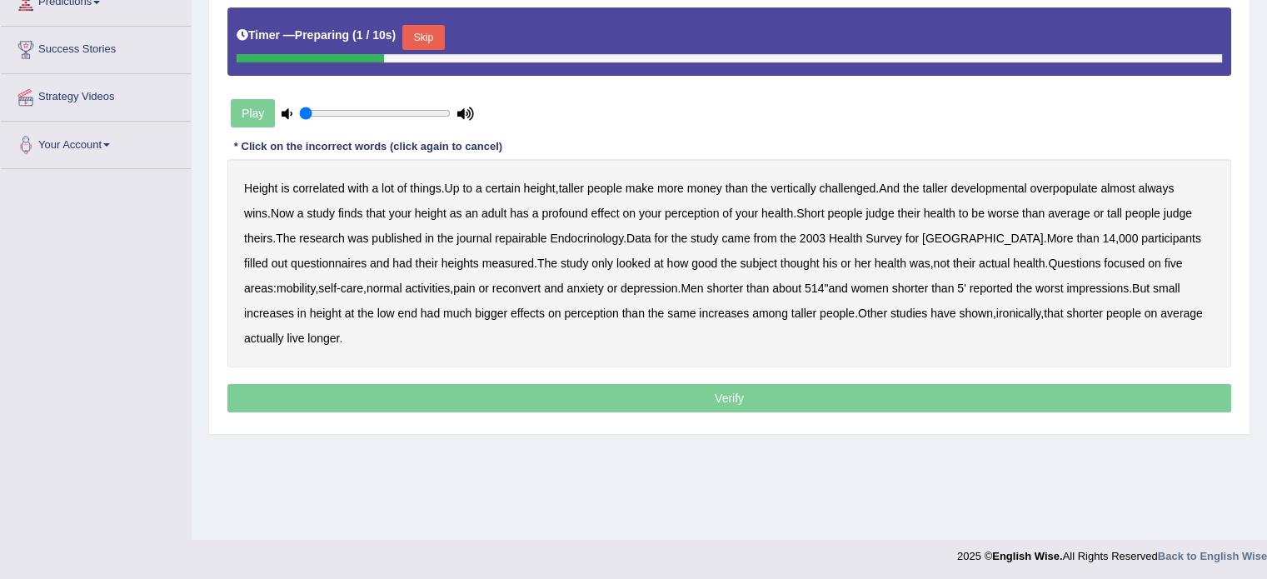
scroll to position [293, 0]
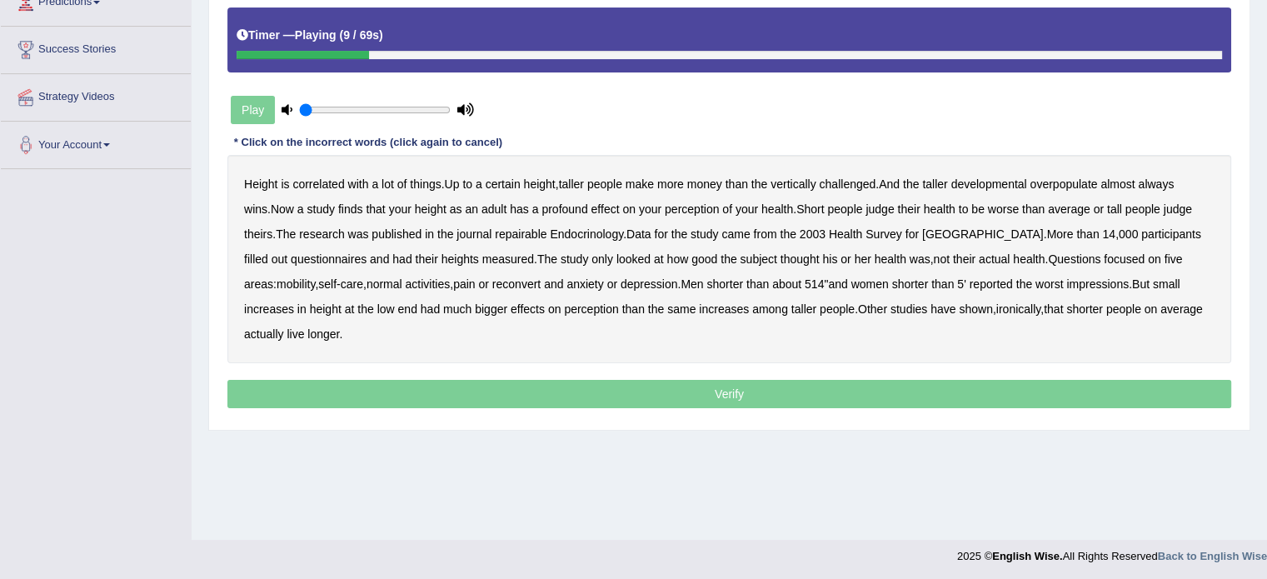
click at [990, 182] on b "developmental" at bounding box center [989, 183] width 76 height 13
click at [1078, 187] on b "overpopulate" at bounding box center [1062, 183] width 67 height 13
click at [495, 230] on b "repairable" at bounding box center [521, 233] width 52 height 13
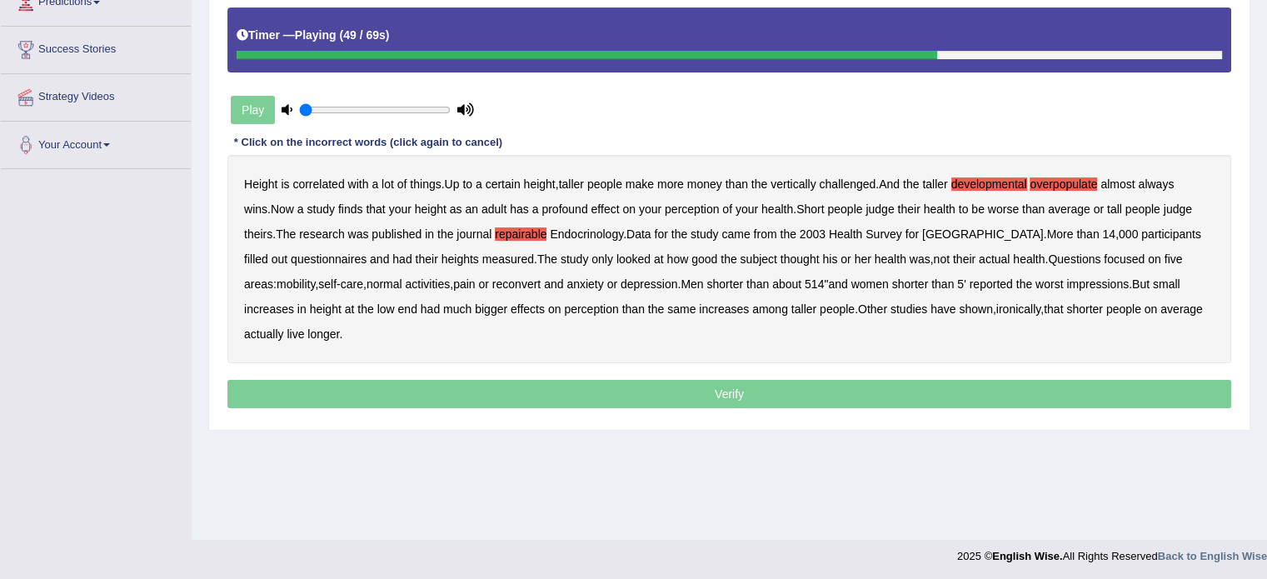
click at [496, 277] on b "reconvert" at bounding box center [516, 283] width 48 height 13
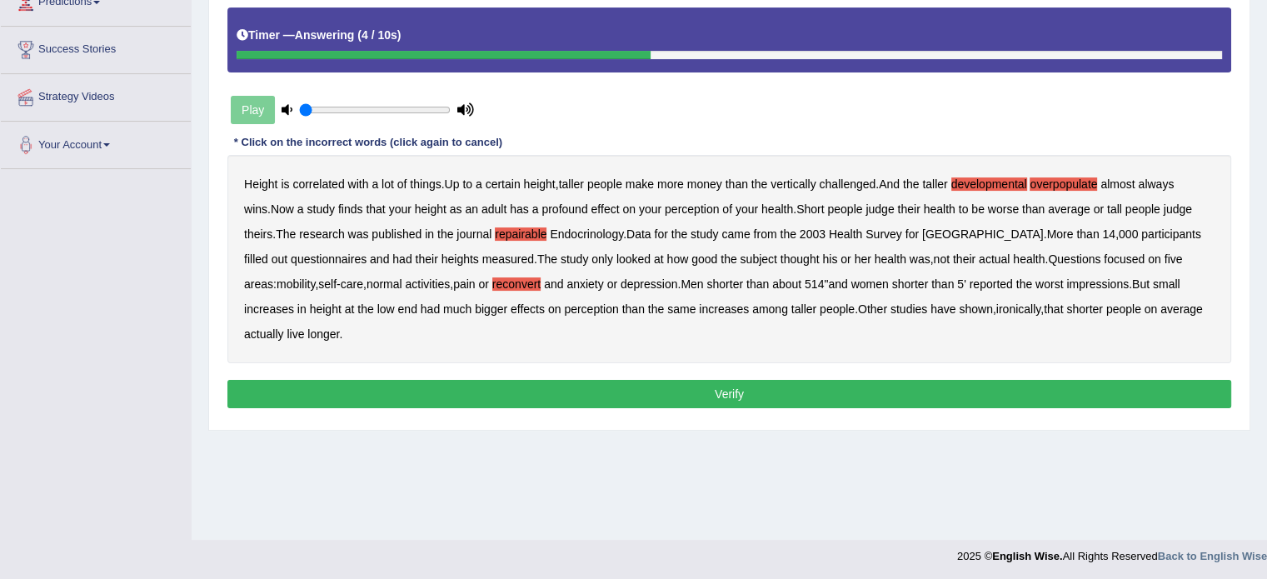
click at [493, 385] on button "Verify" at bounding box center [728, 394] width 1003 height 28
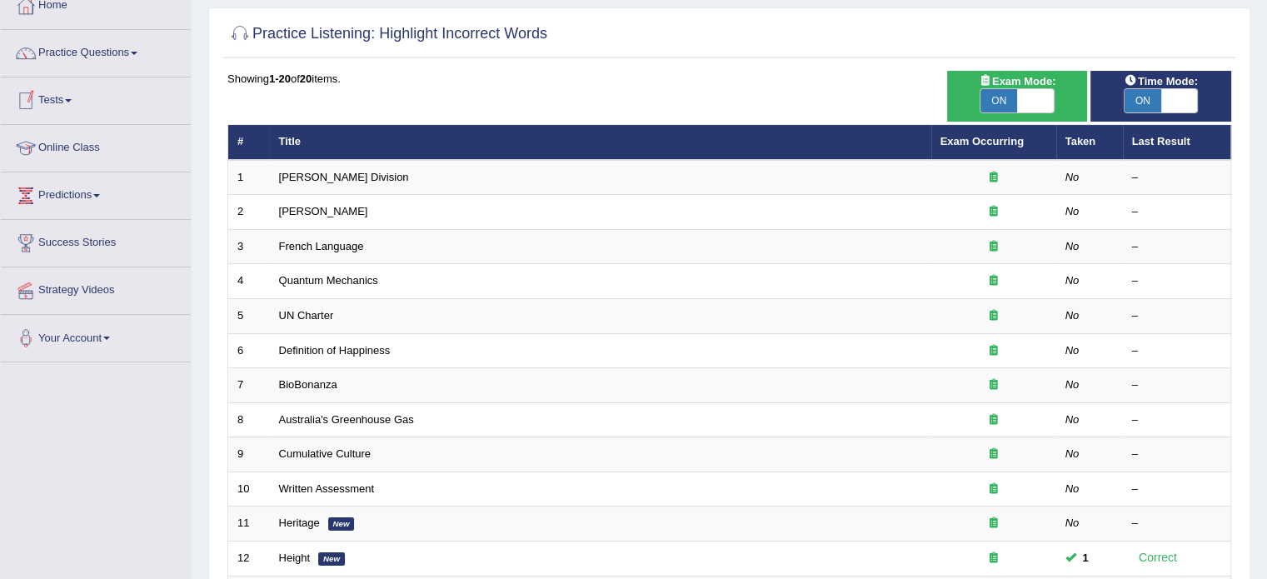
scroll to position [100, 0]
click at [92, 47] on link "Practice Questions" at bounding box center [96, 51] width 190 height 42
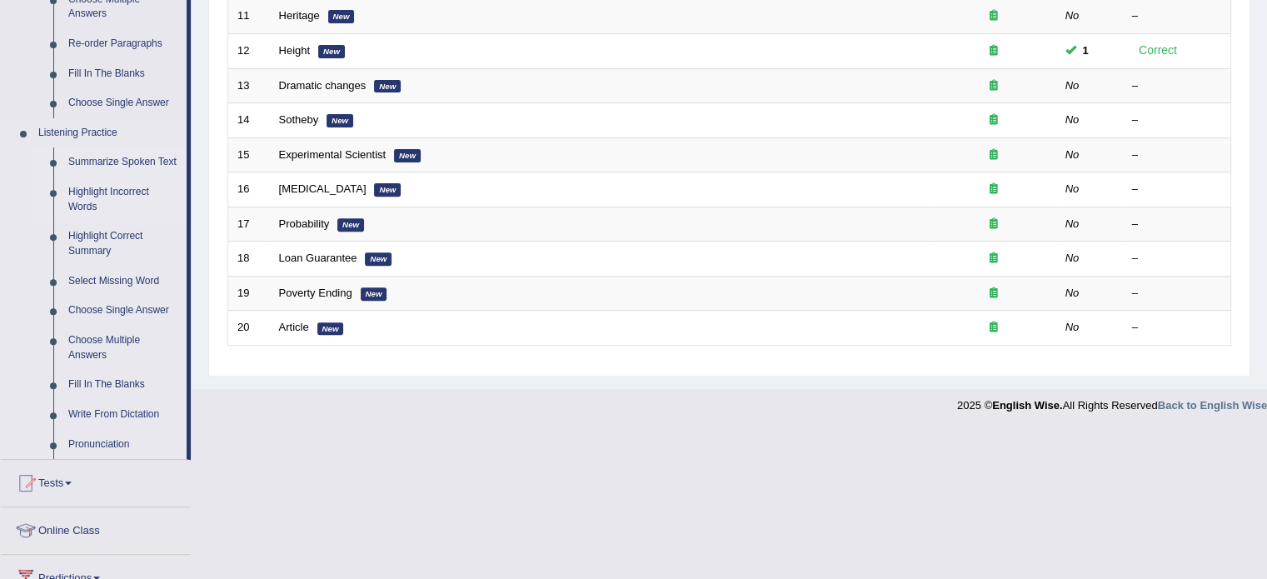
scroll to position [610, 0]
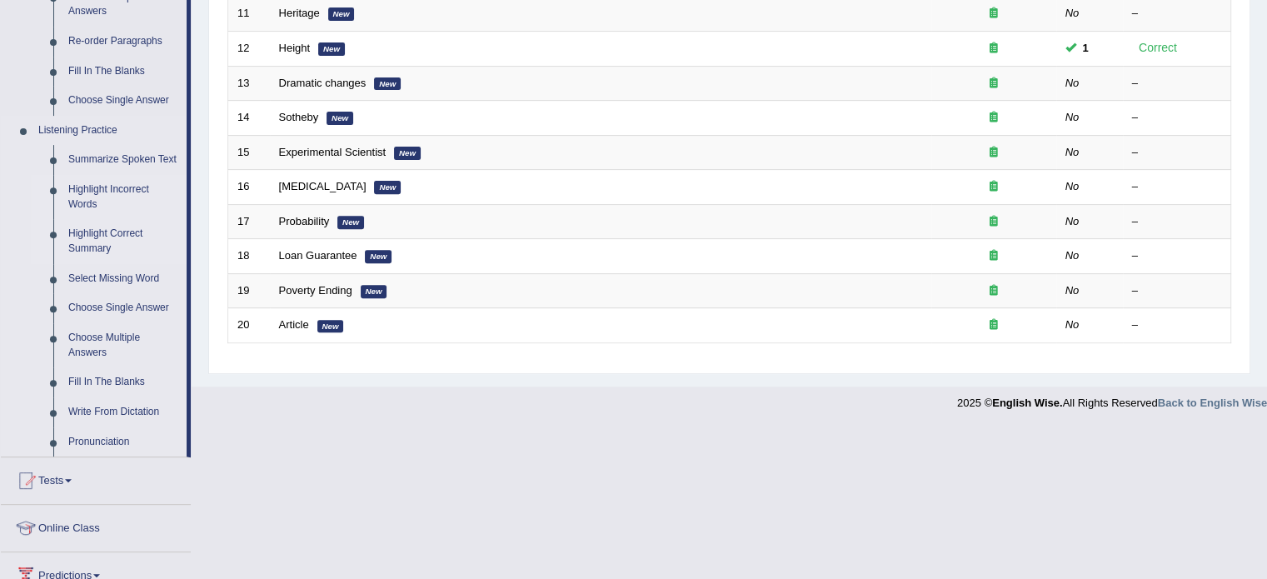
click at [107, 235] on link "Highlight Correct Summary" at bounding box center [124, 241] width 126 height 44
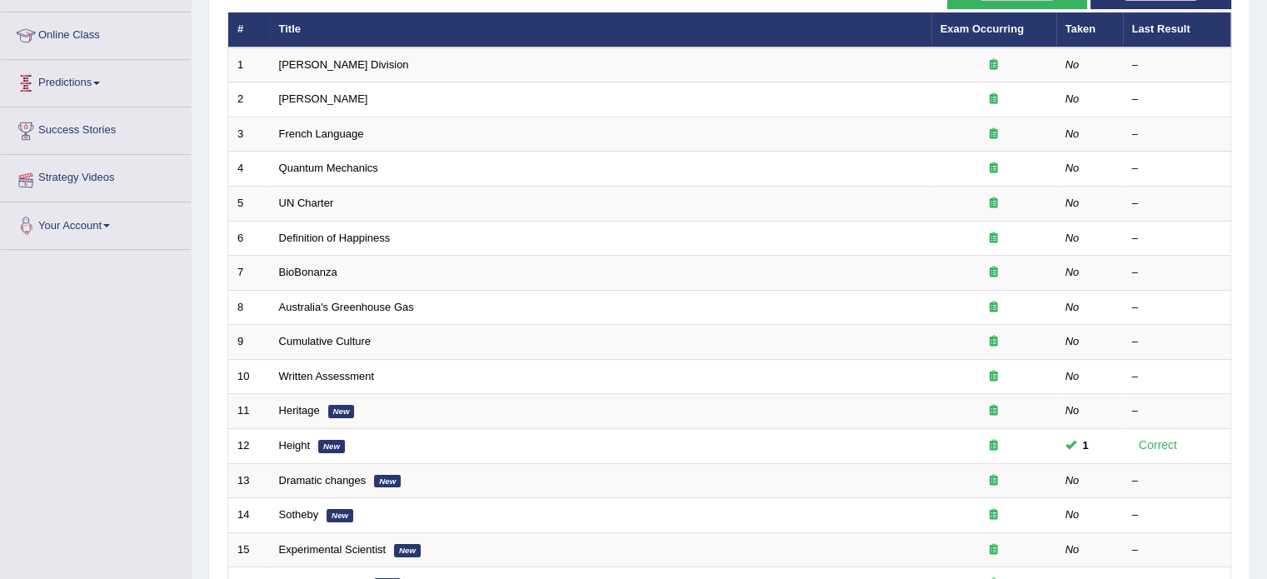
scroll to position [273, 0]
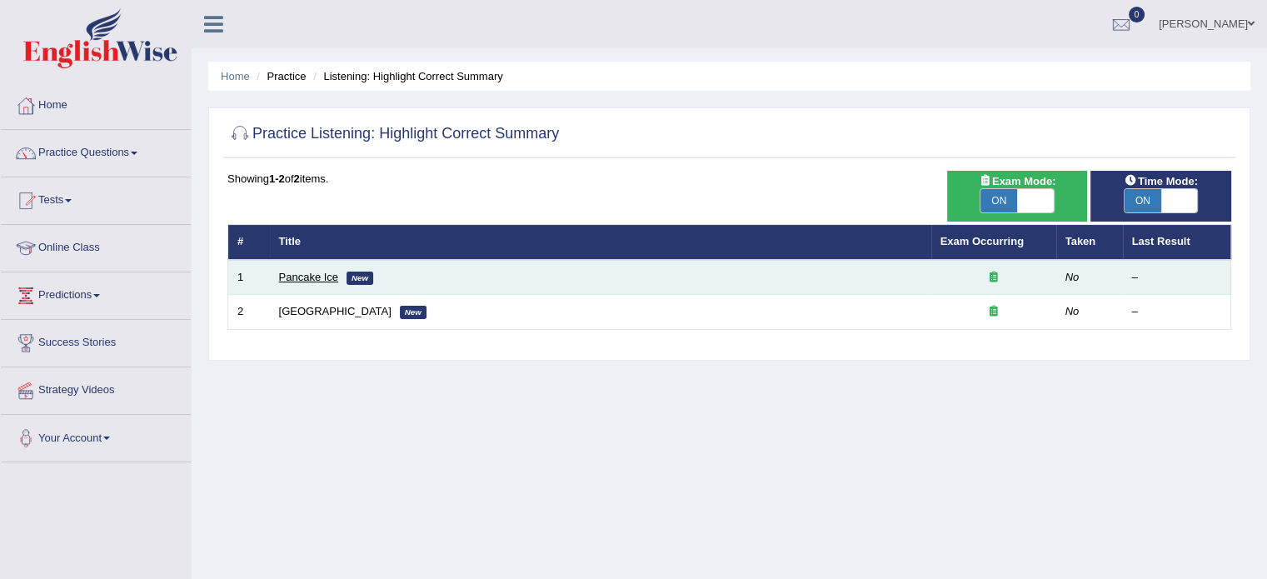
click at [309, 272] on link "Pancake Ice" at bounding box center [309, 277] width 60 height 12
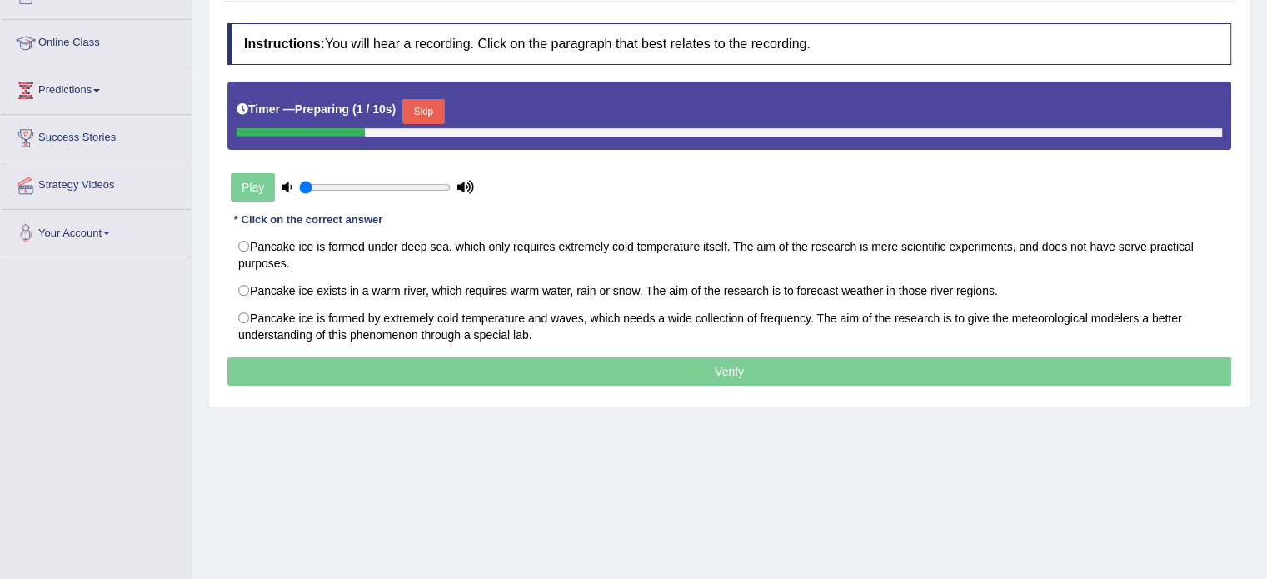
scroll to position [207, 0]
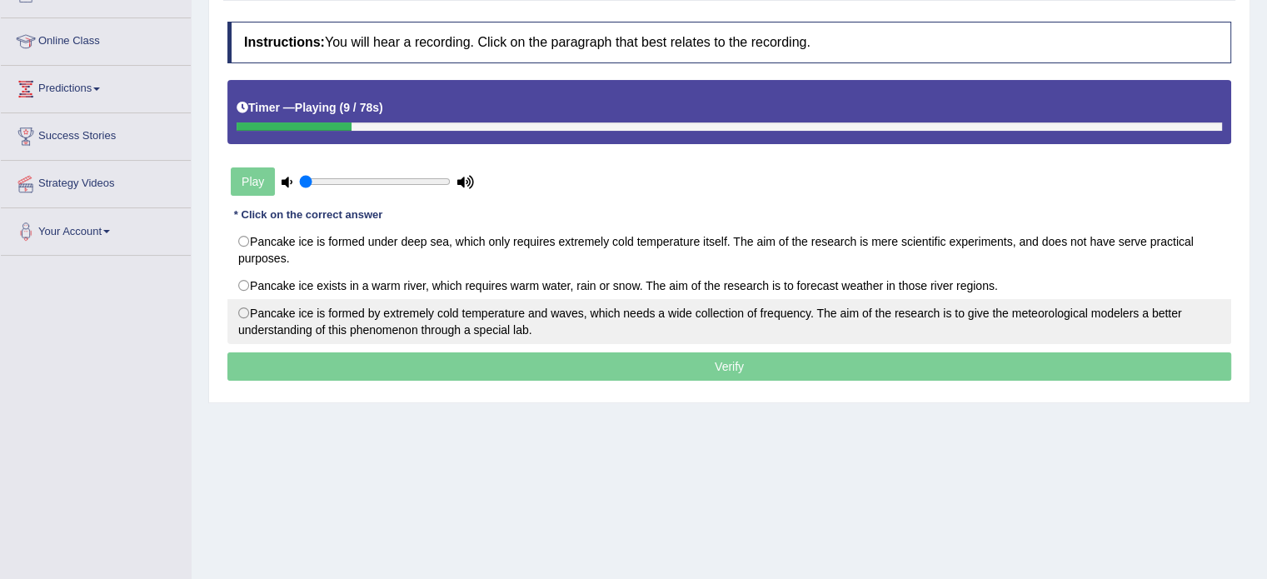
click at [246, 310] on label "Pancake ice is formed by extremely cold temperature and waves, which needs a wi…" at bounding box center [728, 321] width 1003 height 45
radio input "true"
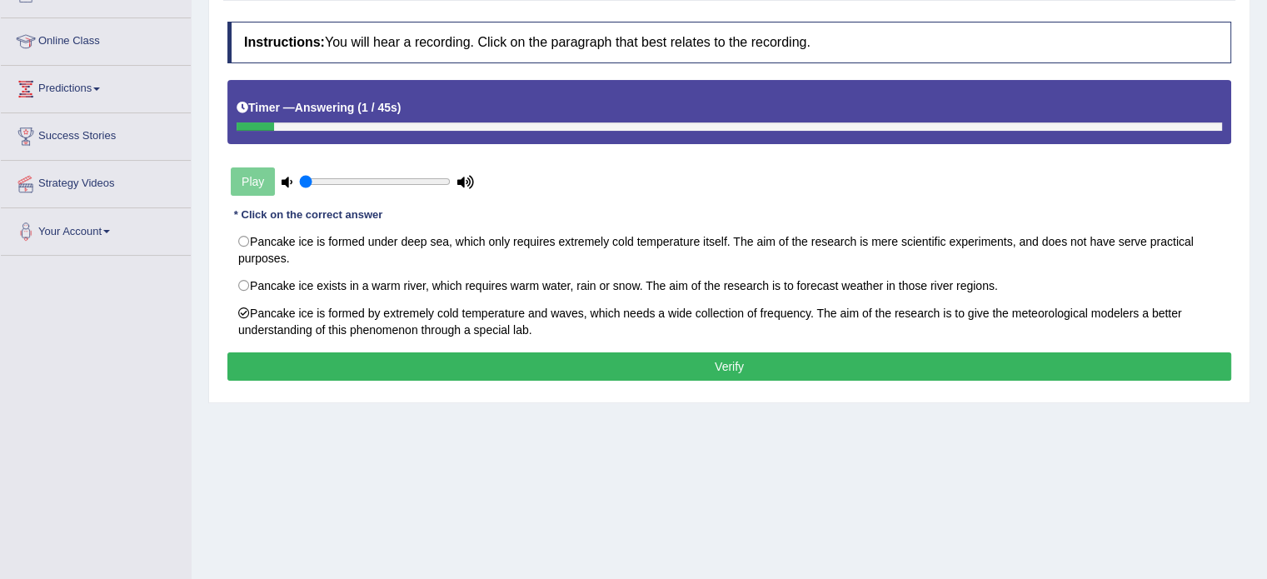
click at [723, 360] on button "Verify" at bounding box center [728, 366] width 1003 height 28
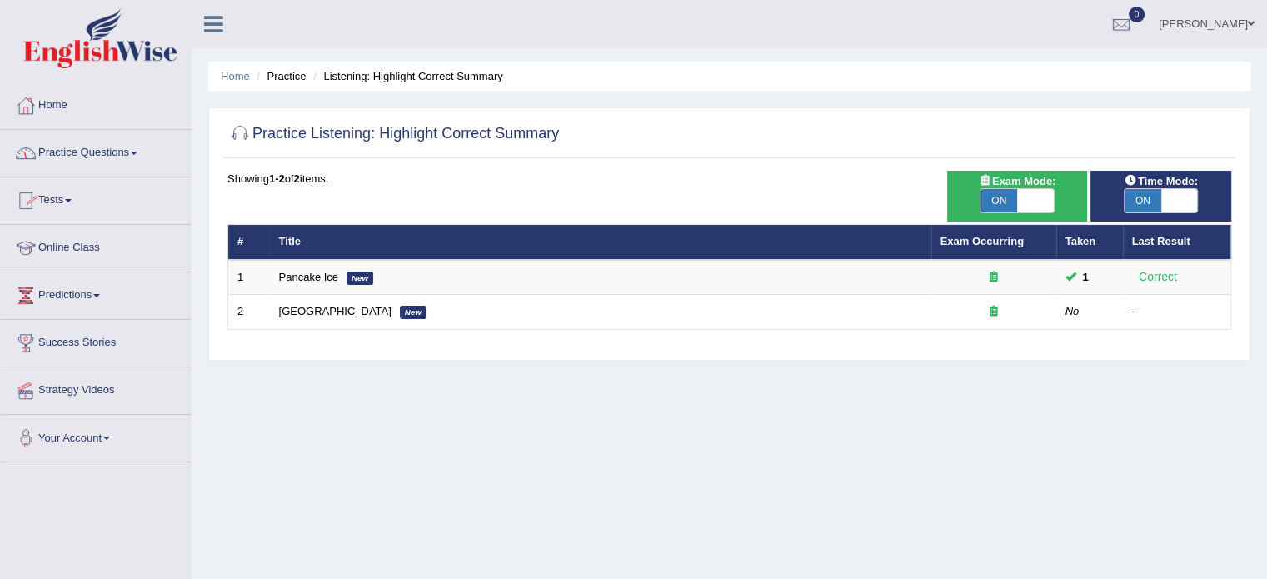
click at [107, 149] on link "Practice Questions" at bounding box center [96, 151] width 190 height 42
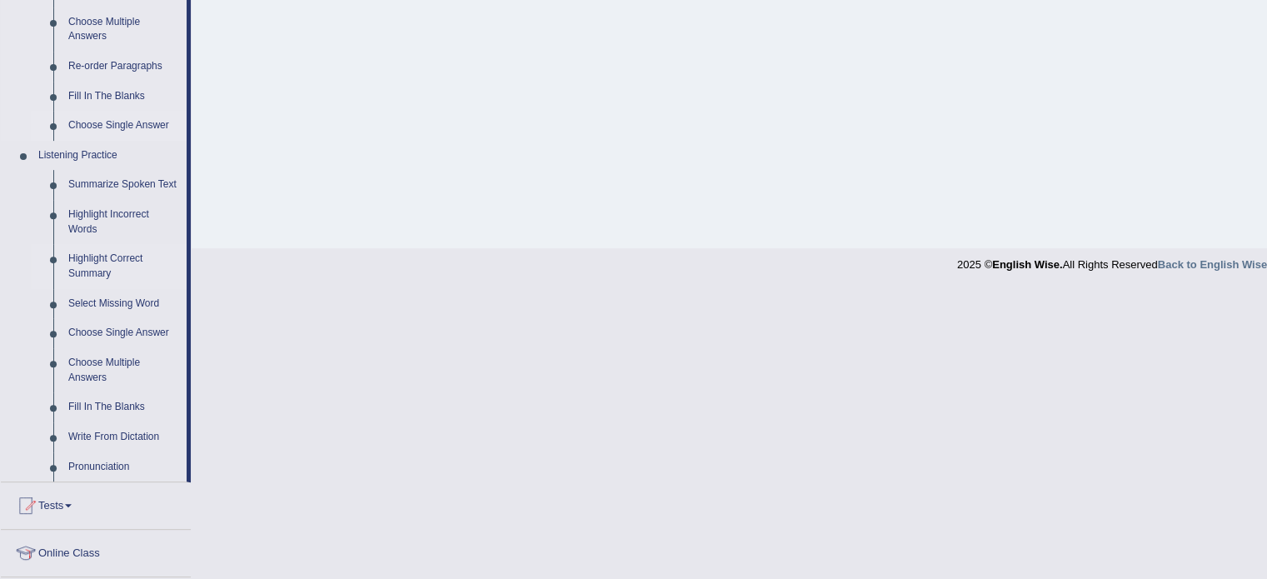
scroll to position [592, 0]
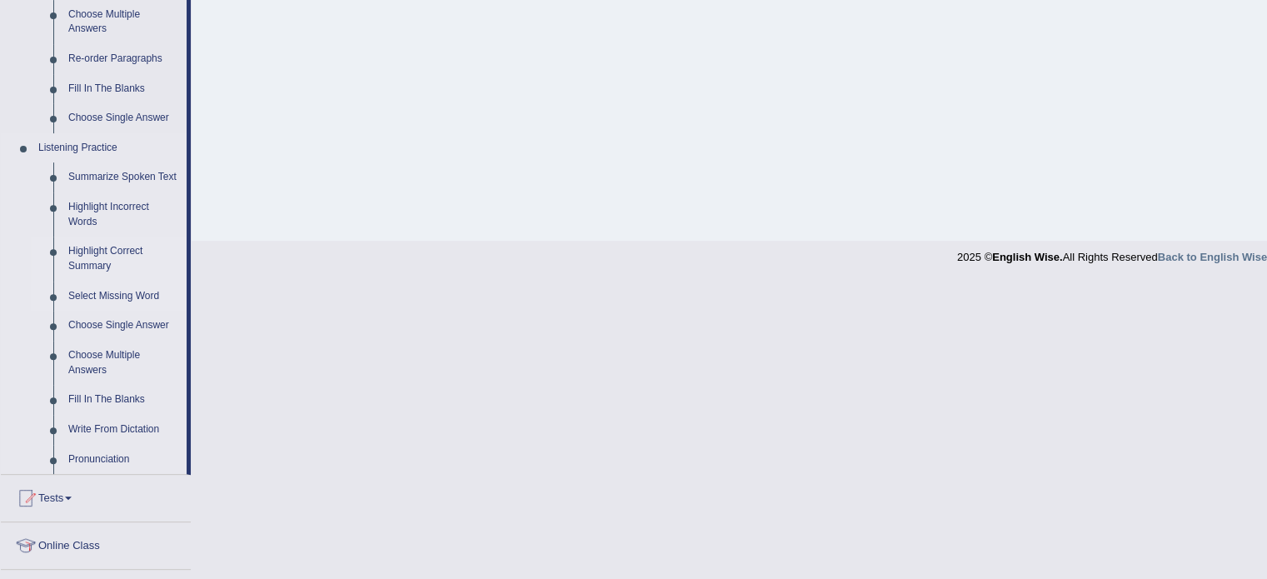
click at [115, 296] on link "Select Missing Word" at bounding box center [124, 296] width 126 height 30
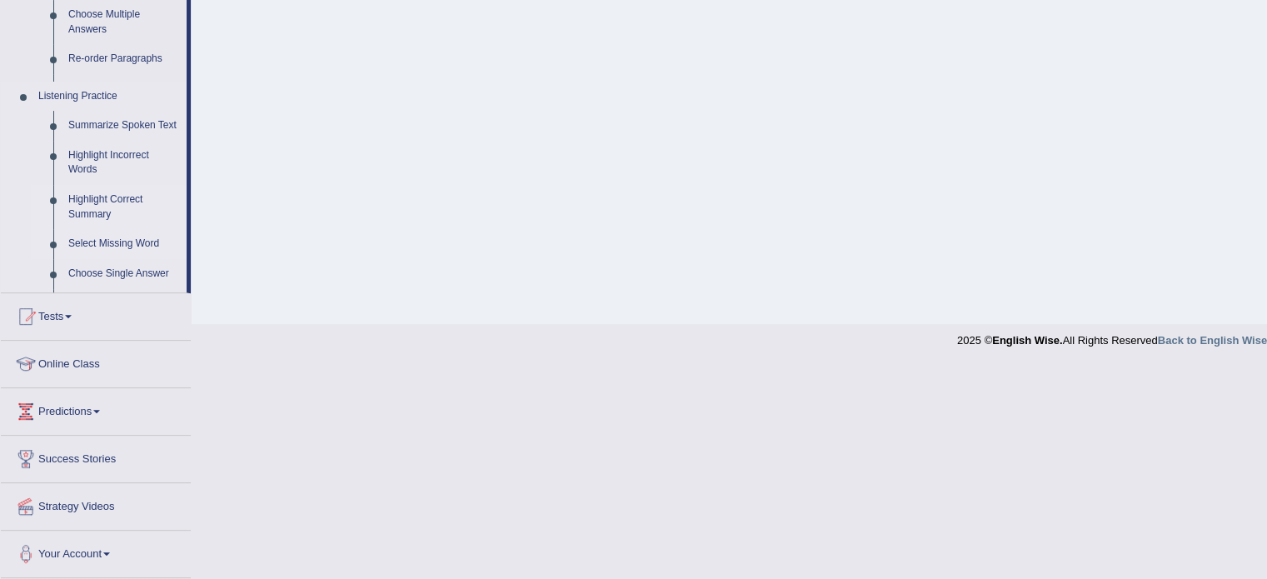
scroll to position [296, 0]
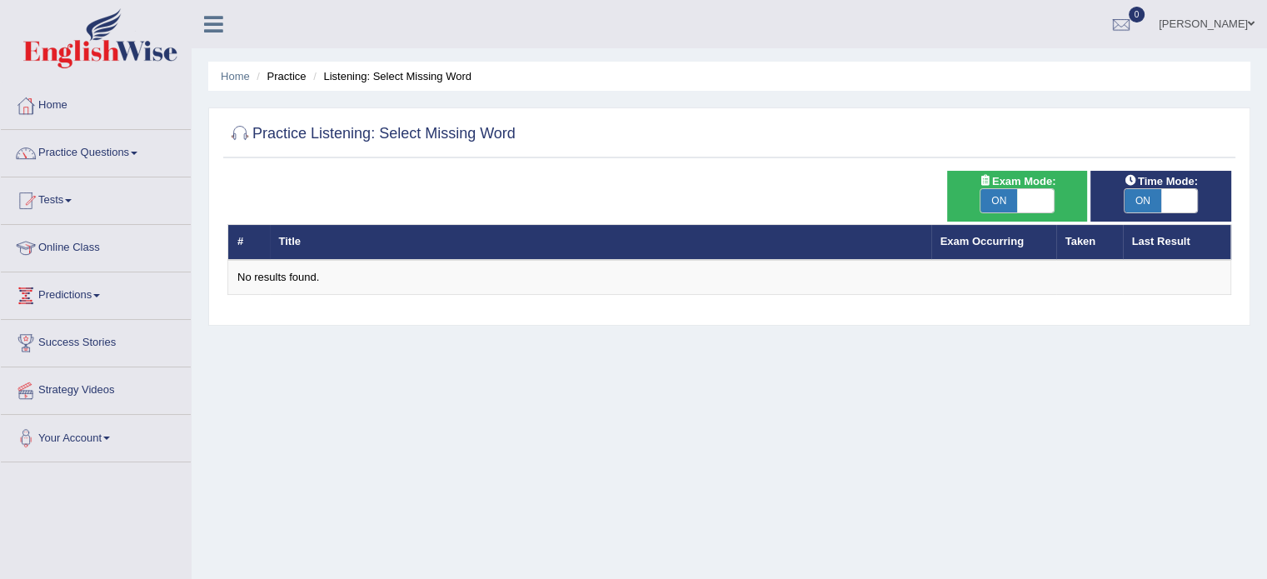
click at [1003, 197] on span "ON" at bounding box center [998, 200] width 37 height 23
checkbox input "false"
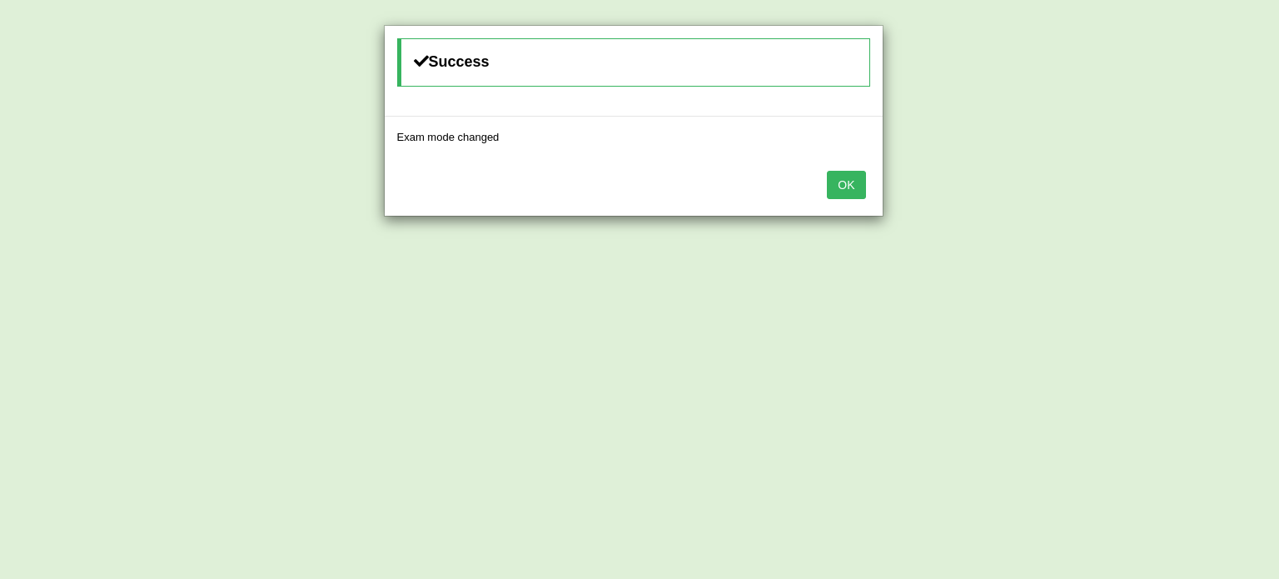
click at [845, 180] on button "OK" at bounding box center [846, 185] width 38 height 28
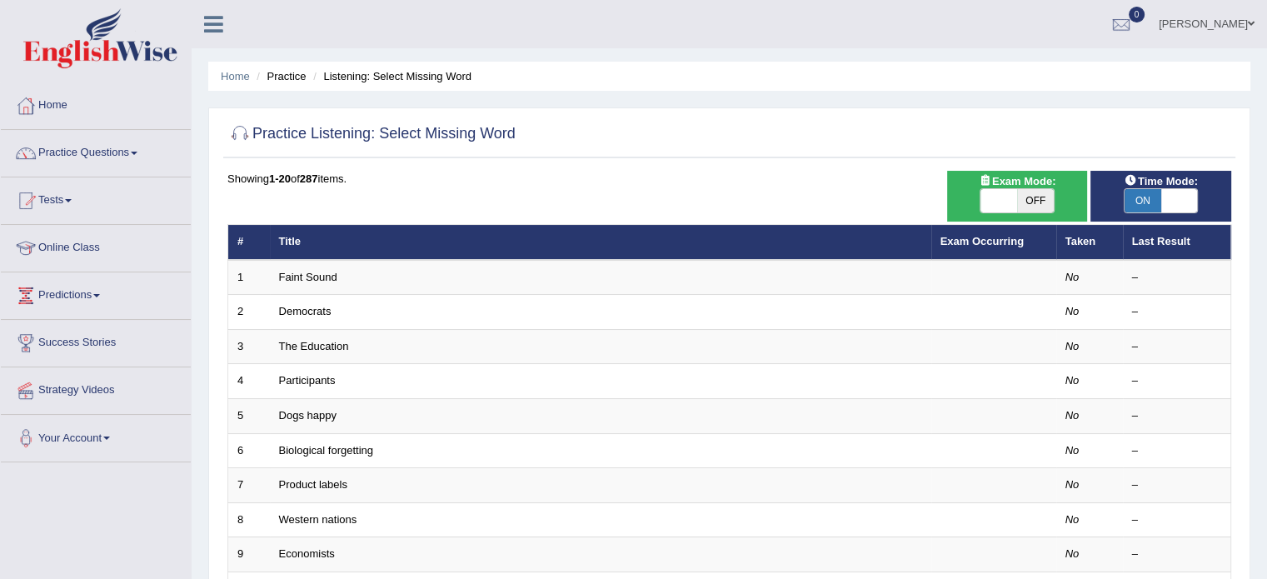
click at [1145, 195] on span "ON" at bounding box center [1142, 200] width 37 height 23
checkbox input "false"
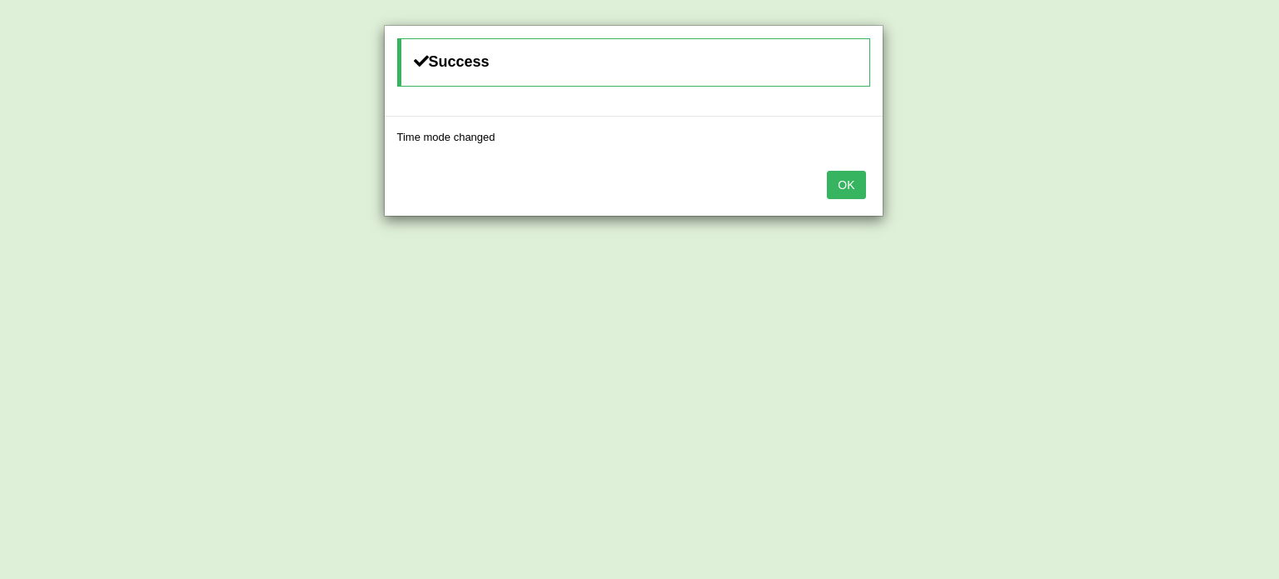
click at [850, 181] on button "OK" at bounding box center [846, 185] width 38 height 28
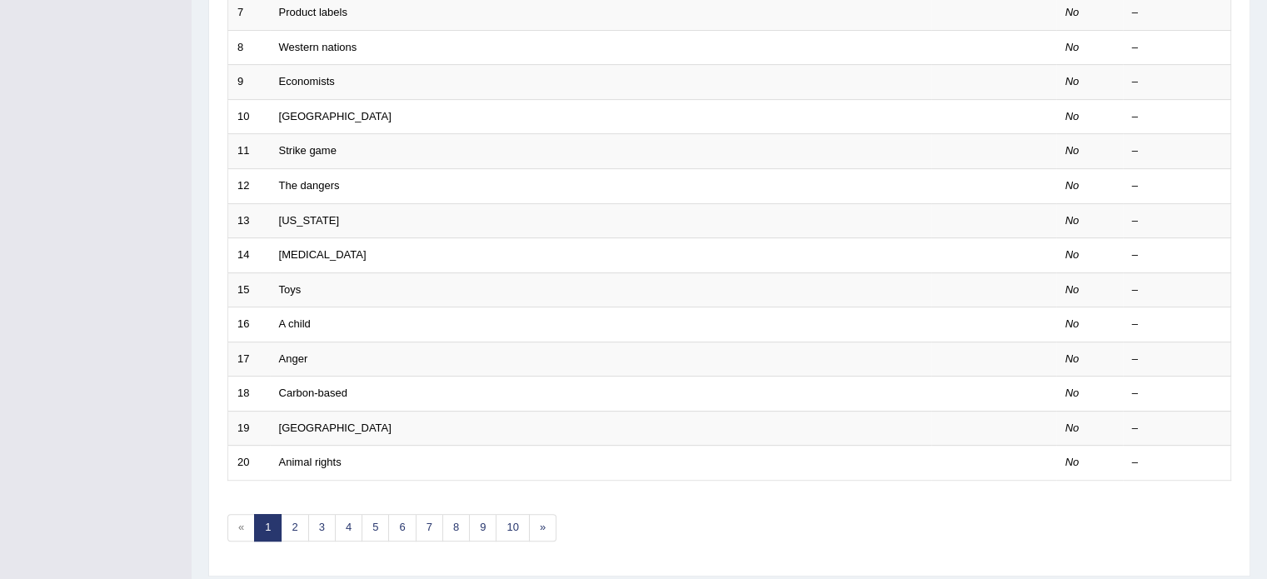
scroll to position [519, 0]
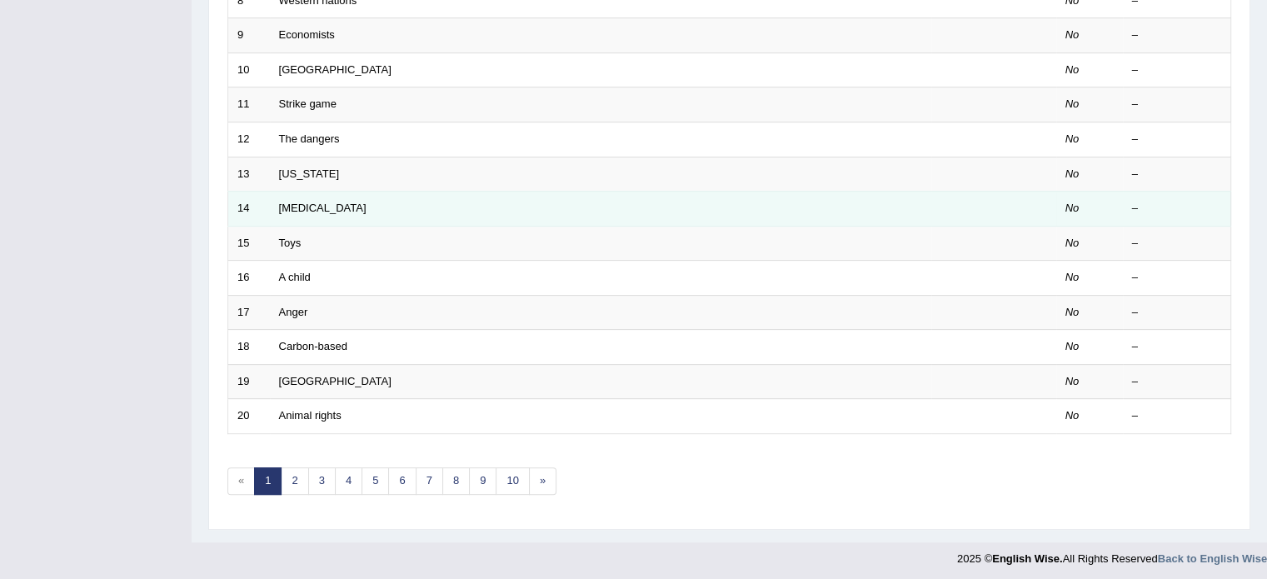
click at [543, 204] on td "HIV" at bounding box center [600, 209] width 661 height 35
click at [291, 202] on link "HIV" at bounding box center [322, 208] width 87 height 12
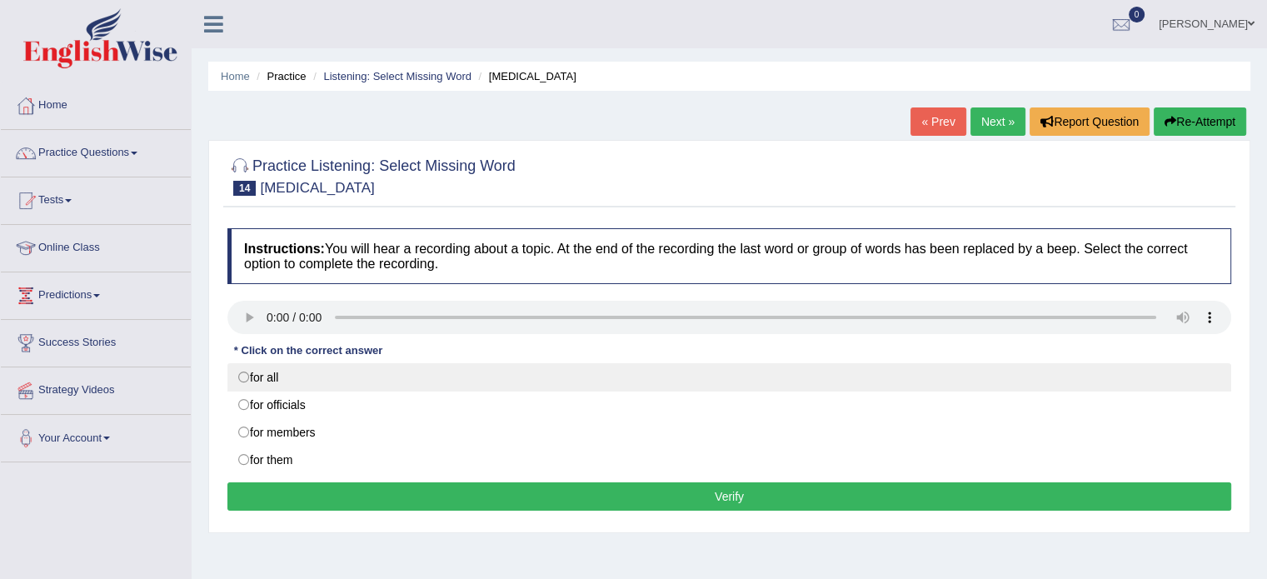
click at [246, 369] on label "for all" at bounding box center [728, 377] width 1003 height 28
radio input "true"
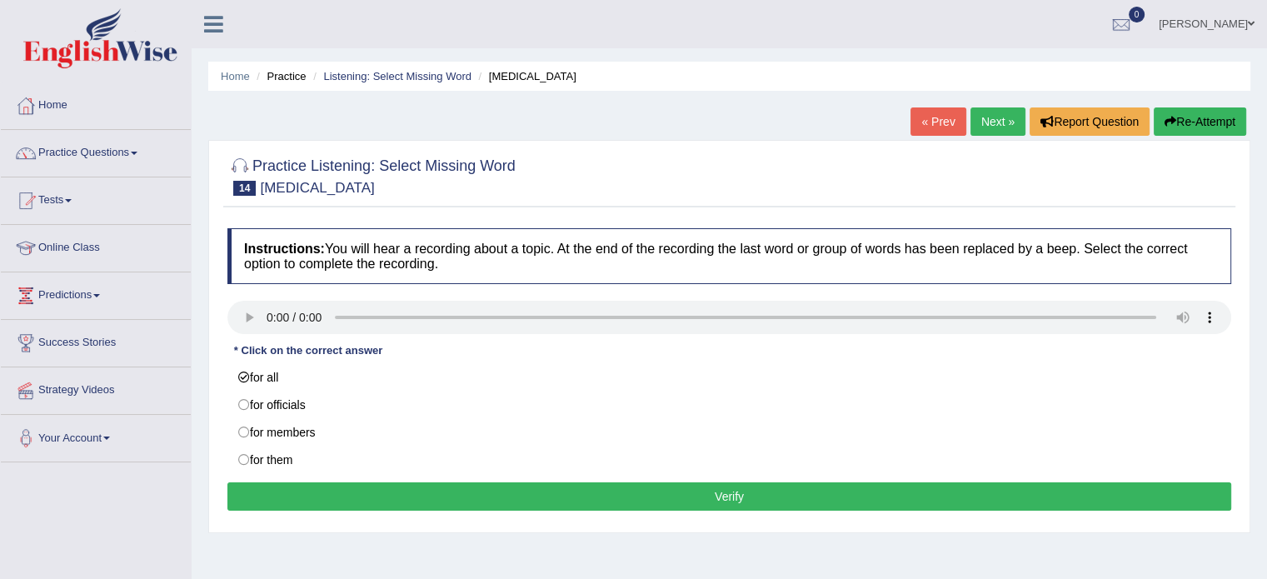
click at [359, 492] on button "Verify" at bounding box center [728, 496] width 1003 height 28
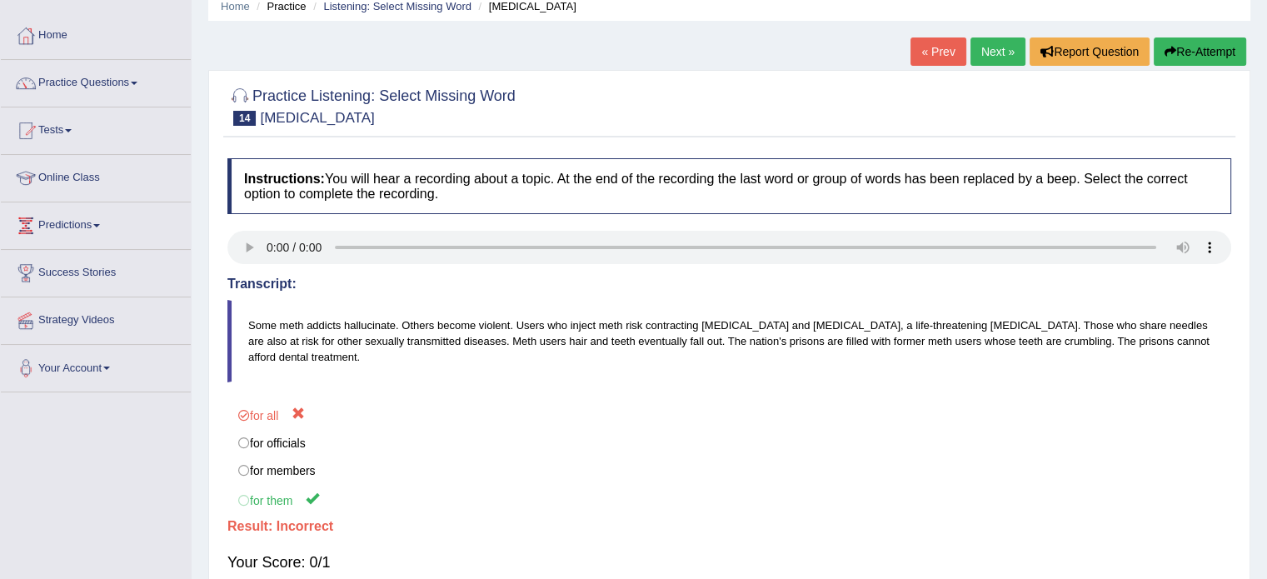
scroll to position [68, 0]
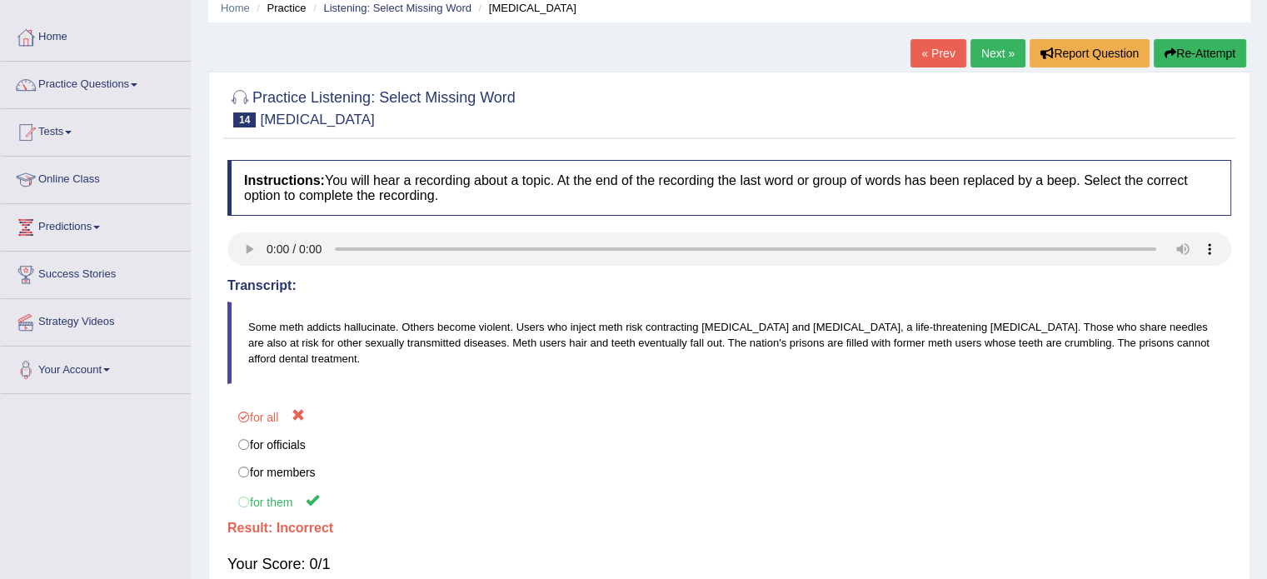
click at [71, 86] on link "Practice Questions" at bounding box center [96, 83] width 190 height 42
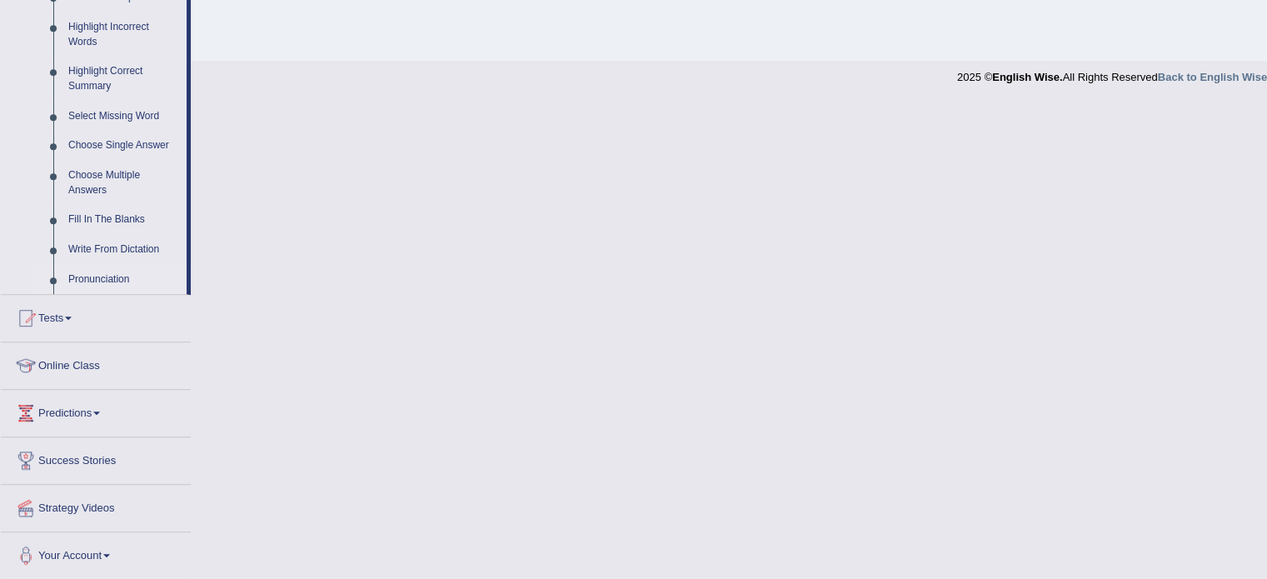
scroll to position [771, 0]
click at [121, 277] on link "Pronunciation" at bounding box center [124, 281] width 126 height 30
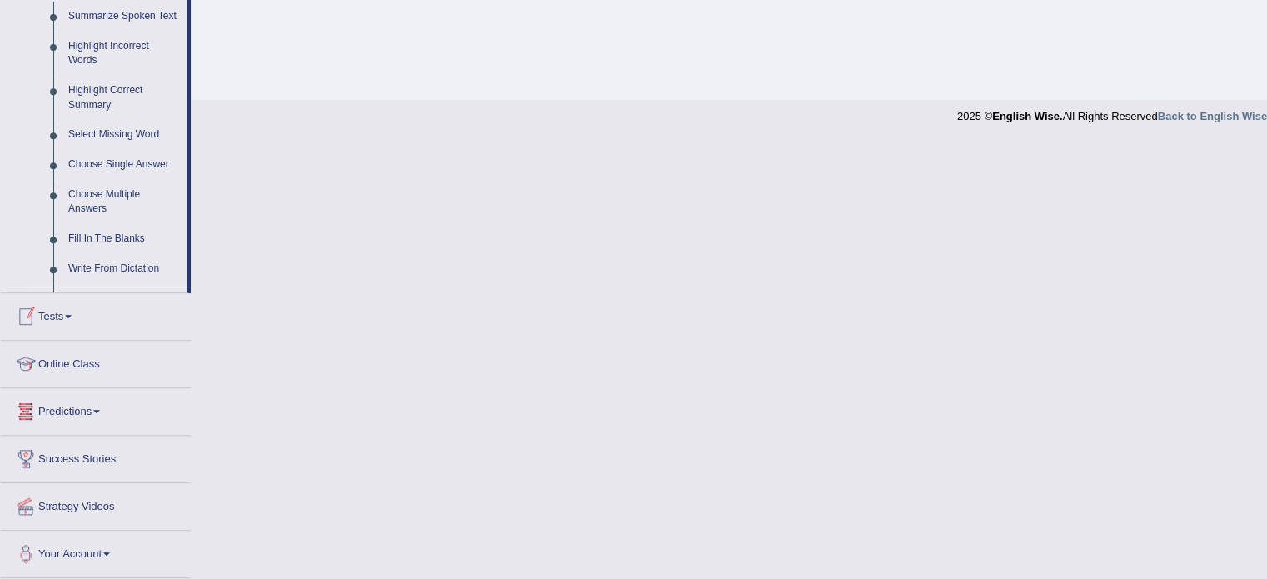
scroll to position [296, 0]
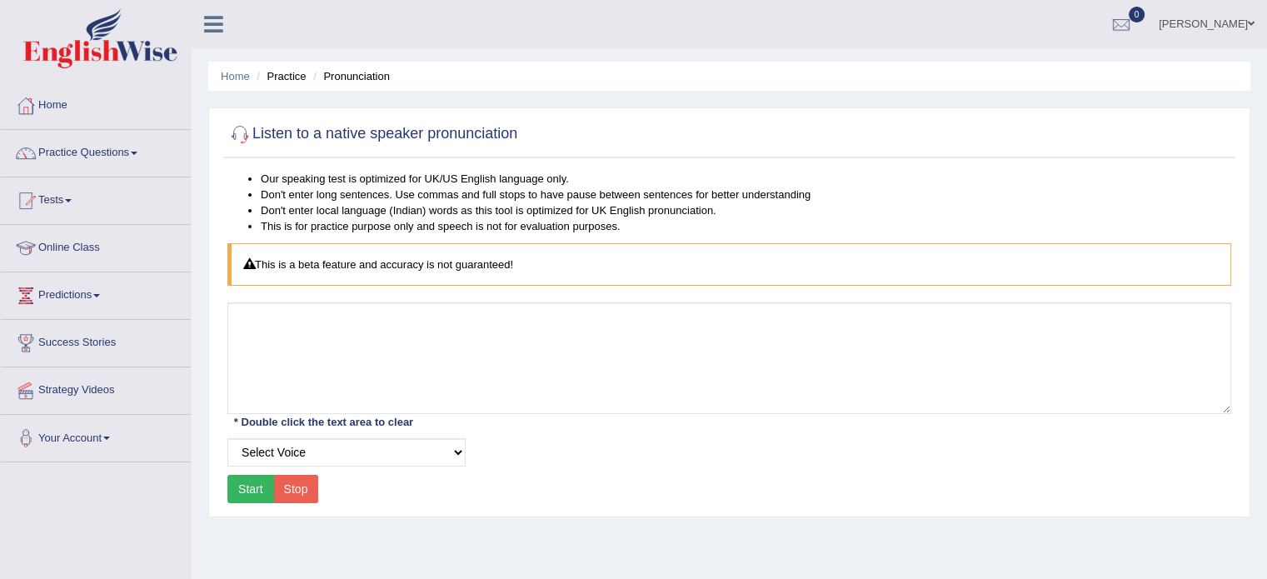
click at [255, 489] on button "Start" at bounding box center [250, 489] width 47 height 28
click at [124, 152] on link "Practice Questions" at bounding box center [96, 151] width 190 height 42
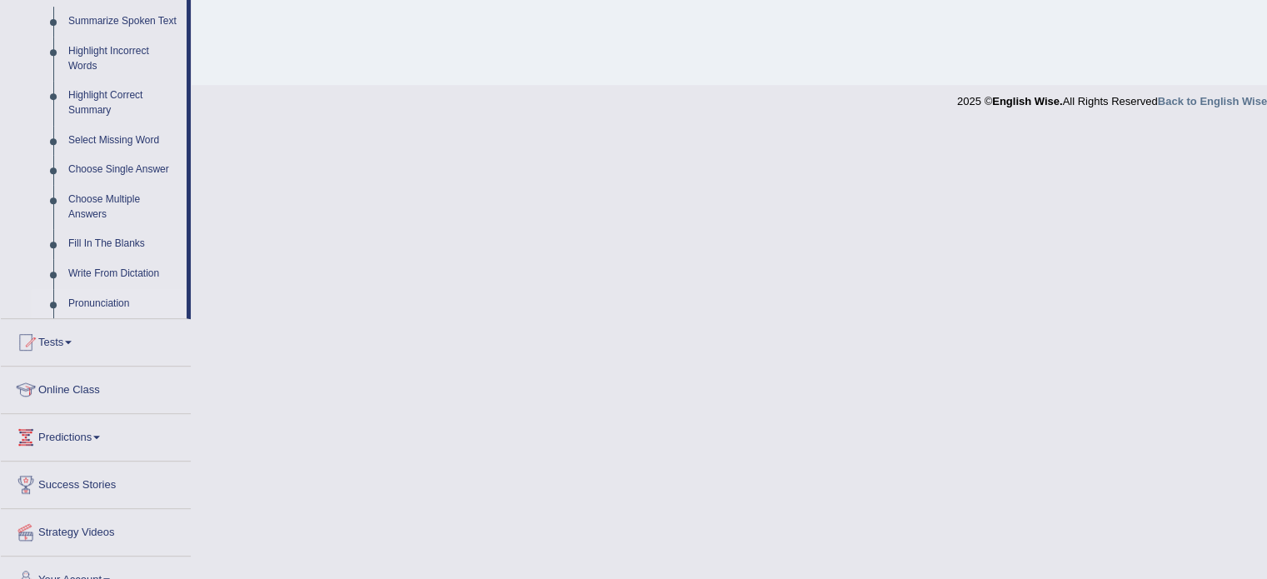
scroll to position [749, 0]
click at [118, 197] on link "Choose Multiple Answers" at bounding box center [124, 205] width 126 height 44
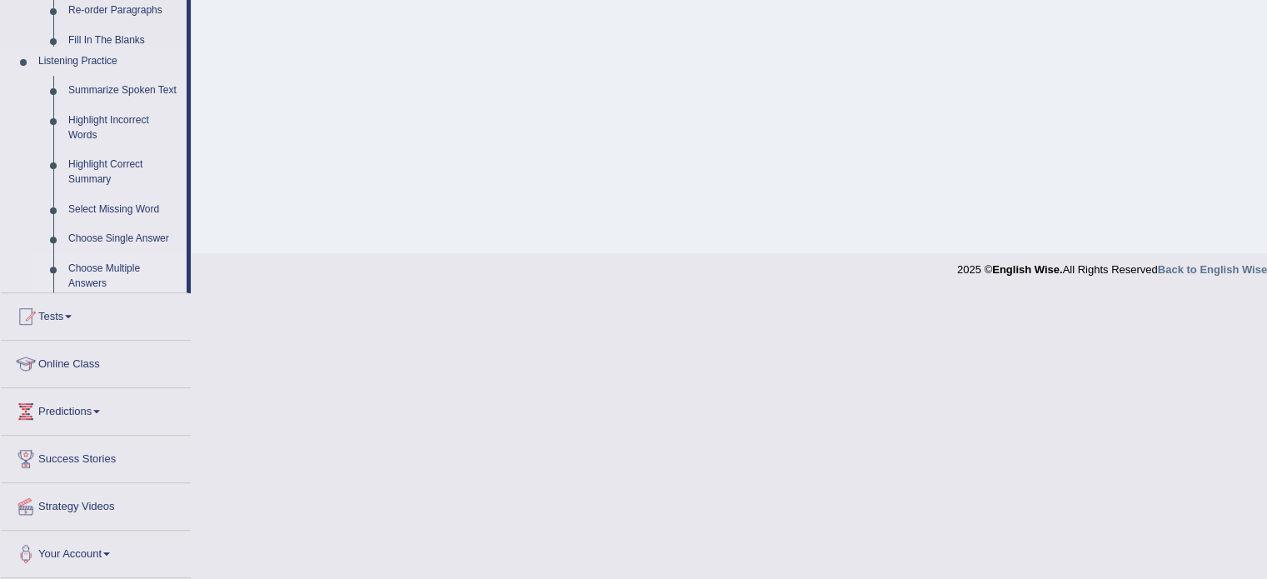
scroll to position [296, 0]
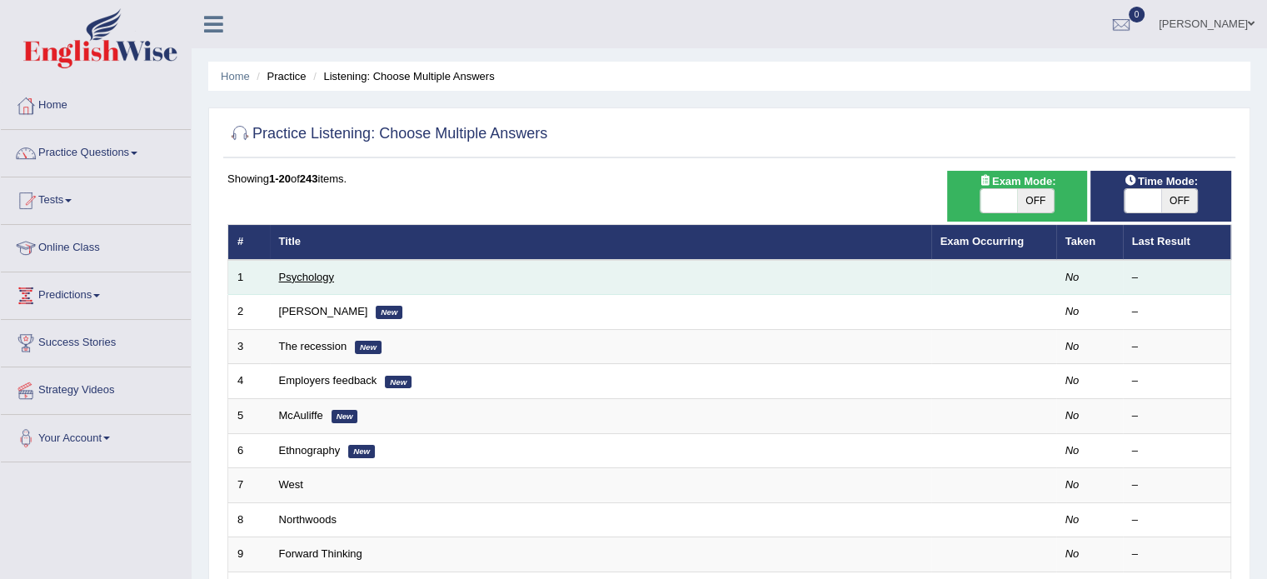
click at [301, 273] on link "Psychology" at bounding box center [306, 277] width 55 height 12
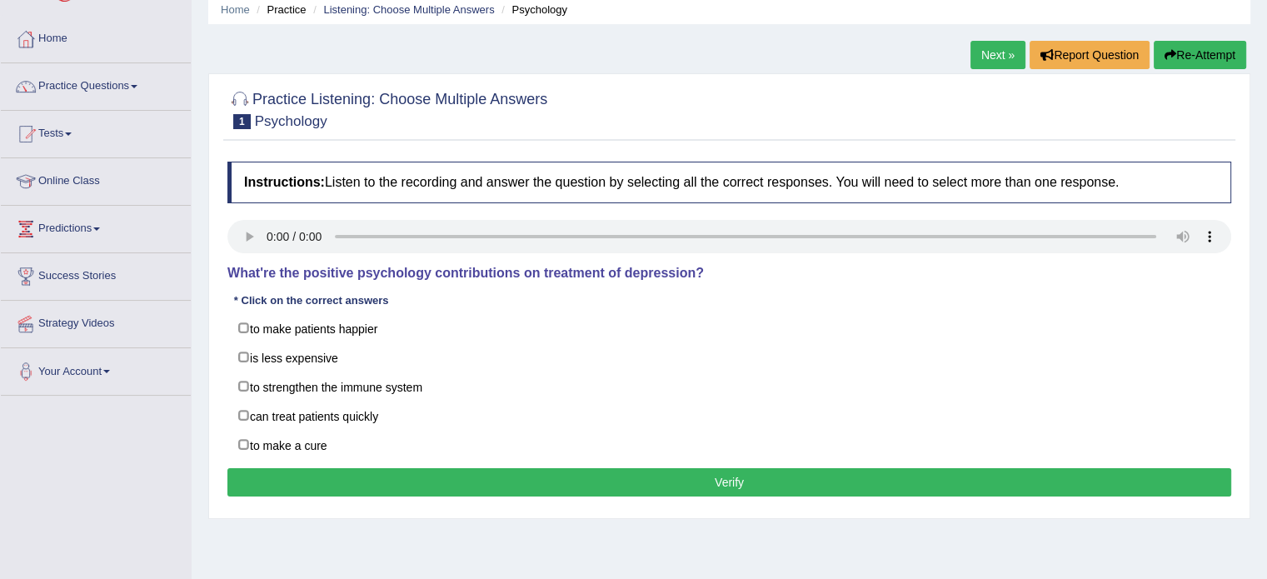
scroll to position [67, 0]
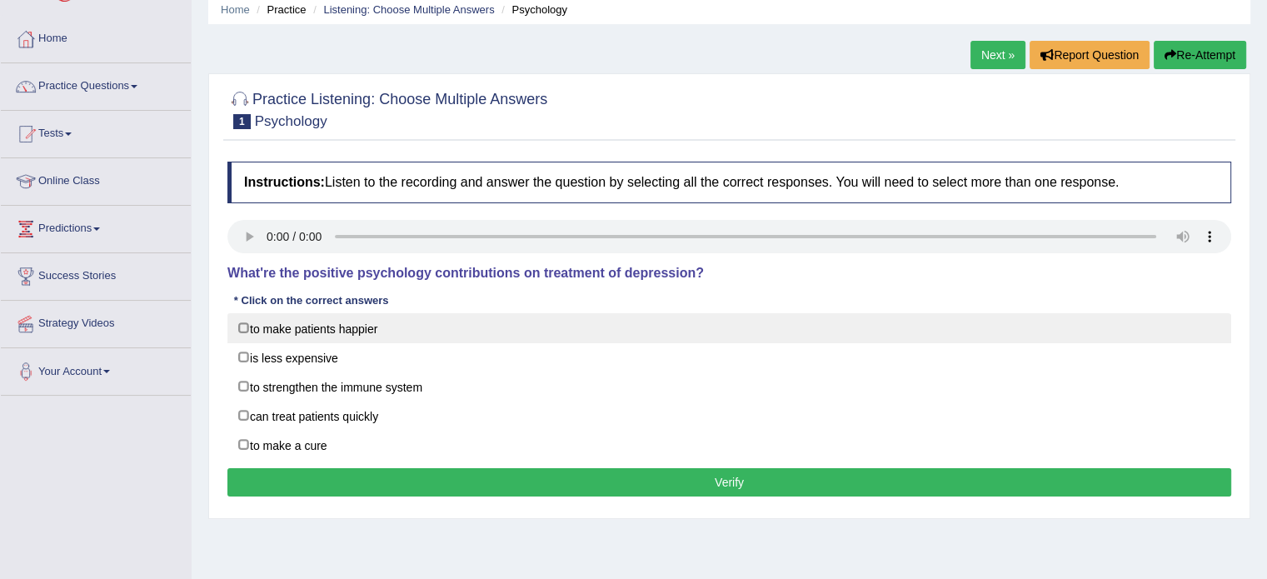
click at [243, 329] on label "to make patients happier" at bounding box center [728, 328] width 1003 height 30
click at [242, 324] on label "to make patients happier" at bounding box center [728, 328] width 1003 height 30
click at [246, 321] on label "to make patients happier" at bounding box center [728, 328] width 1003 height 30
checkbox input "true"
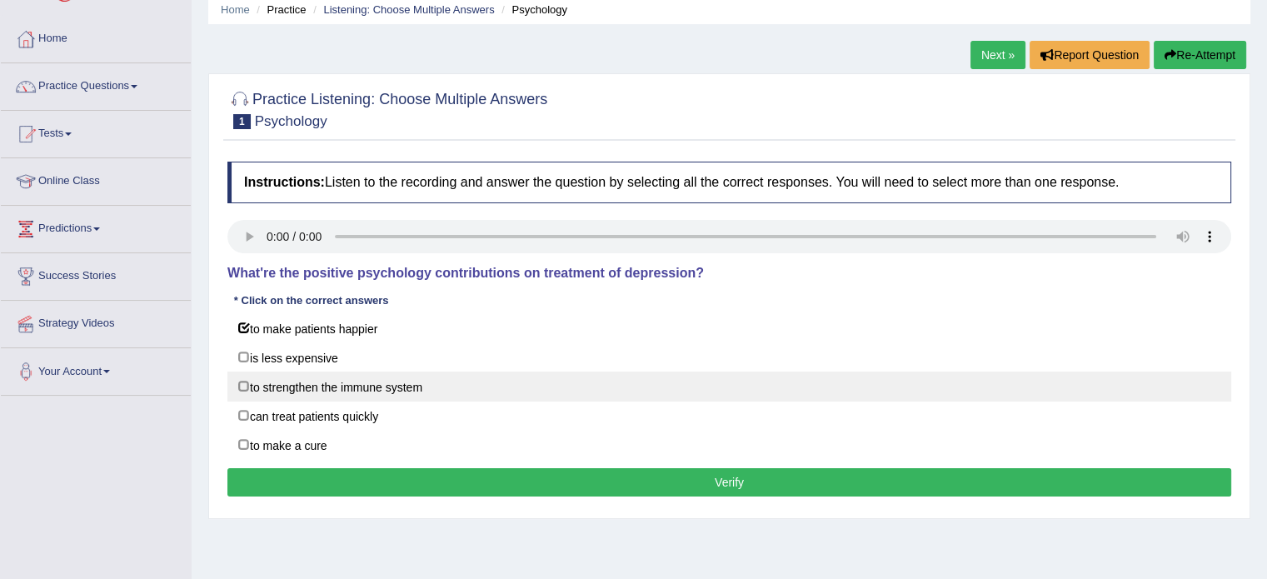
click at [244, 386] on label "to strengthen the immune system" at bounding box center [728, 386] width 1003 height 30
checkbox input "true"
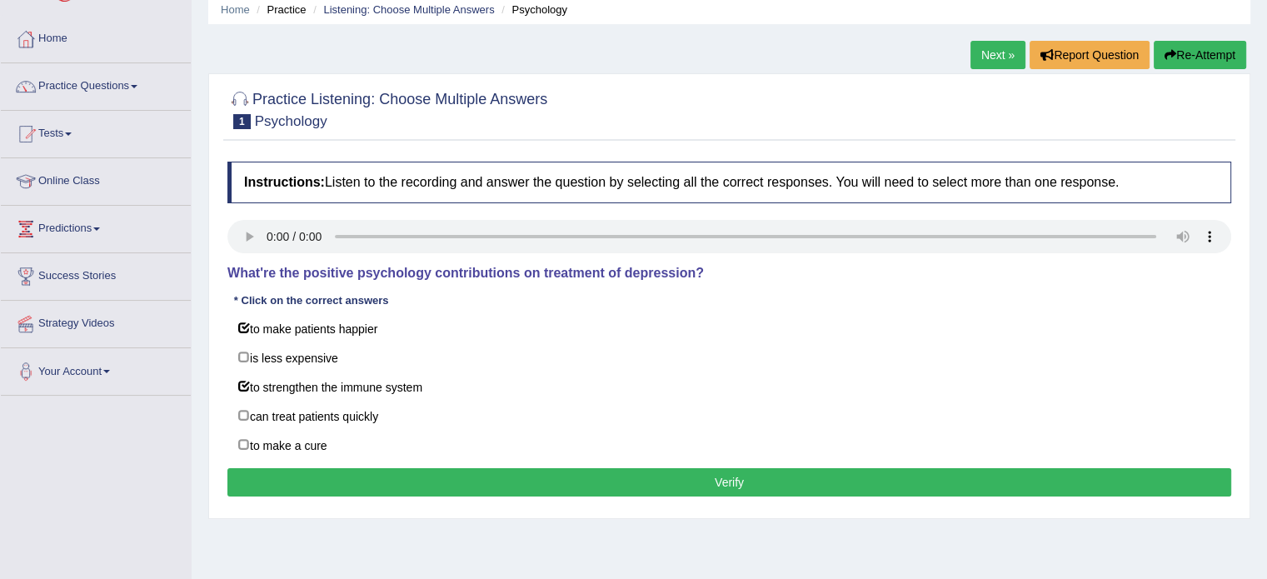
click at [427, 478] on button "Verify" at bounding box center [728, 482] width 1003 height 28
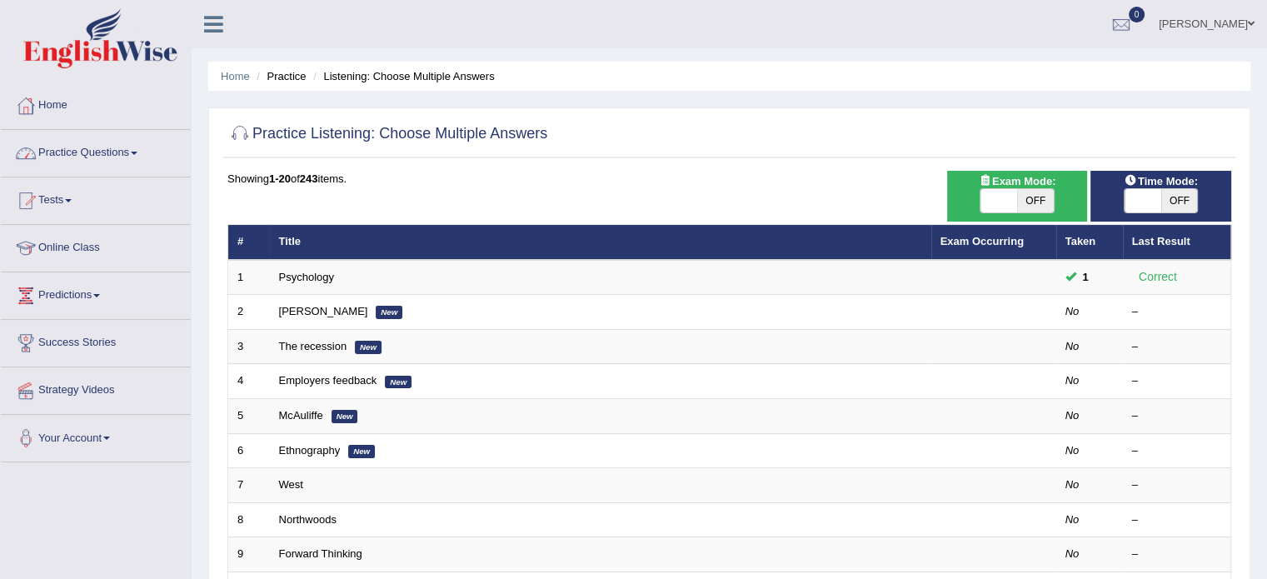
click at [109, 152] on link "Practice Questions" at bounding box center [96, 151] width 190 height 42
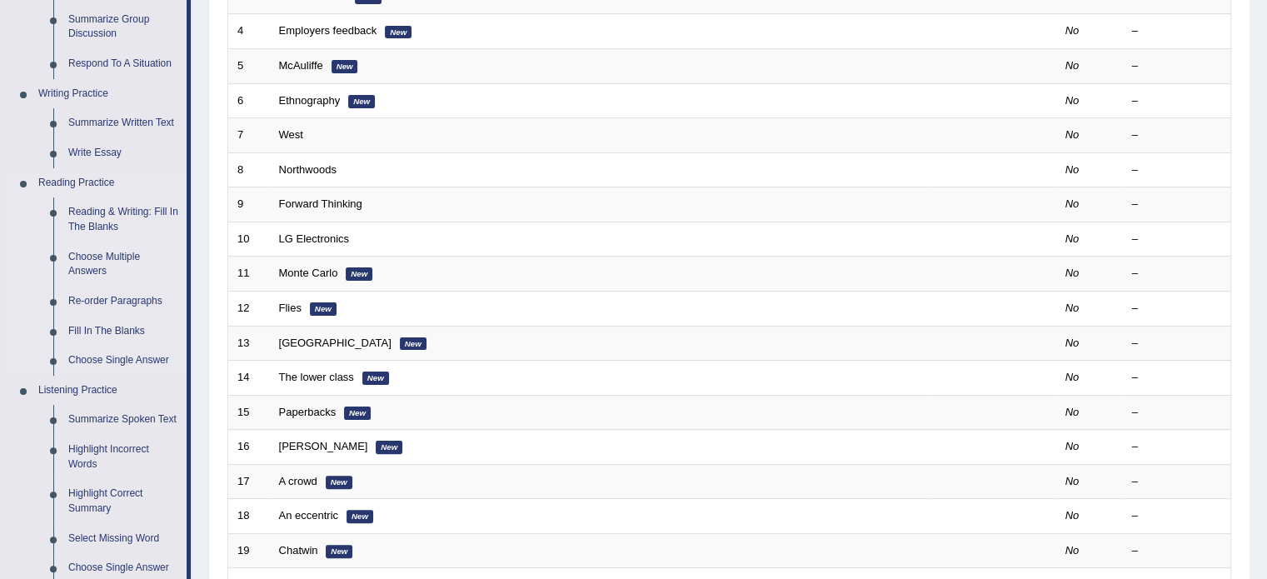
scroll to position [349, 0]
